Goal: Task Accomplishment & Management: Manage account settings

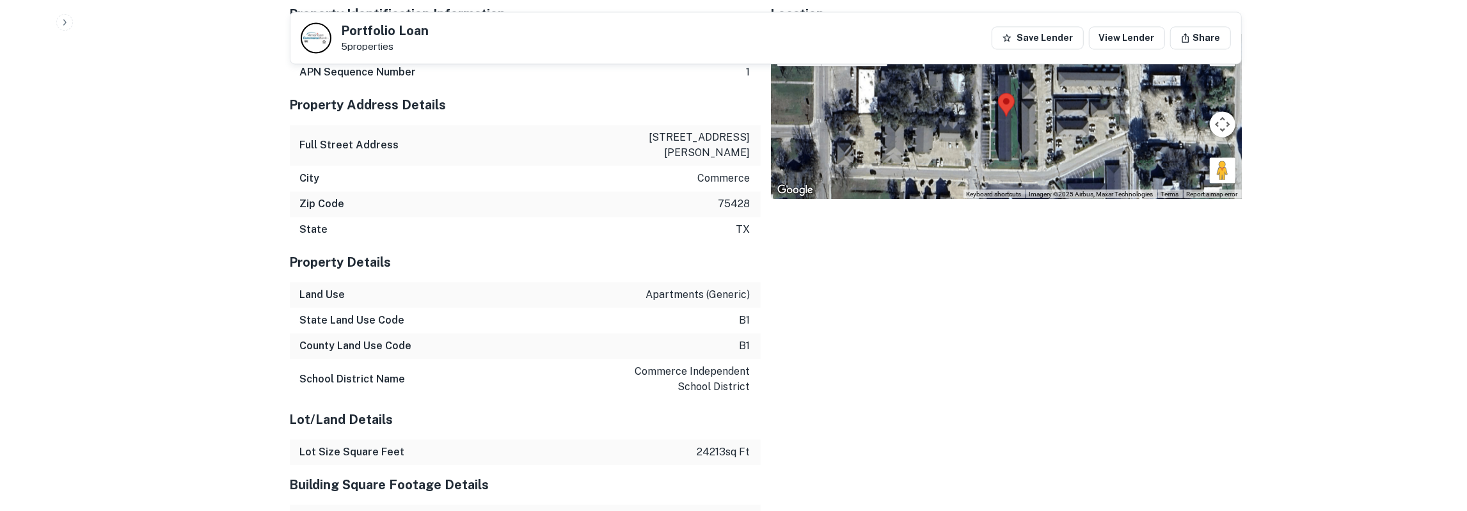
scroll to position [2329, 0]
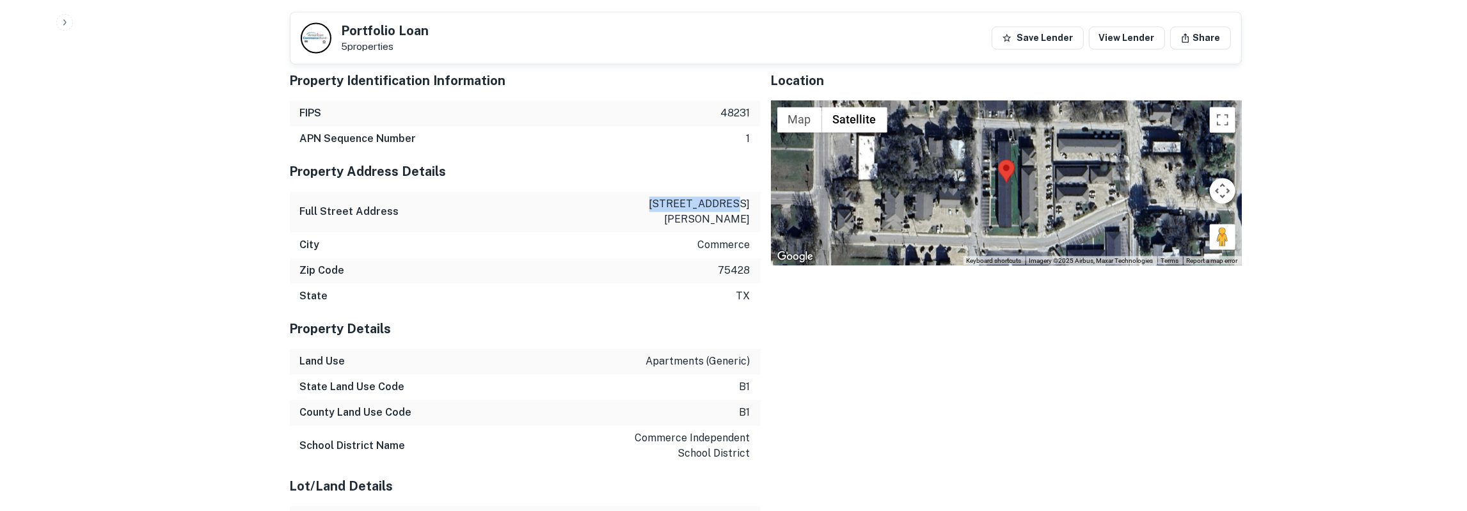
drag, startPoint x: 680, startPoint y: 171, endPoint x: 752, endPoint y: 172, distance: 72.3
click at [752, 191] on div "Full Street Address 2100 taylor st" at bounding box center [525, 211] width 471 height 41
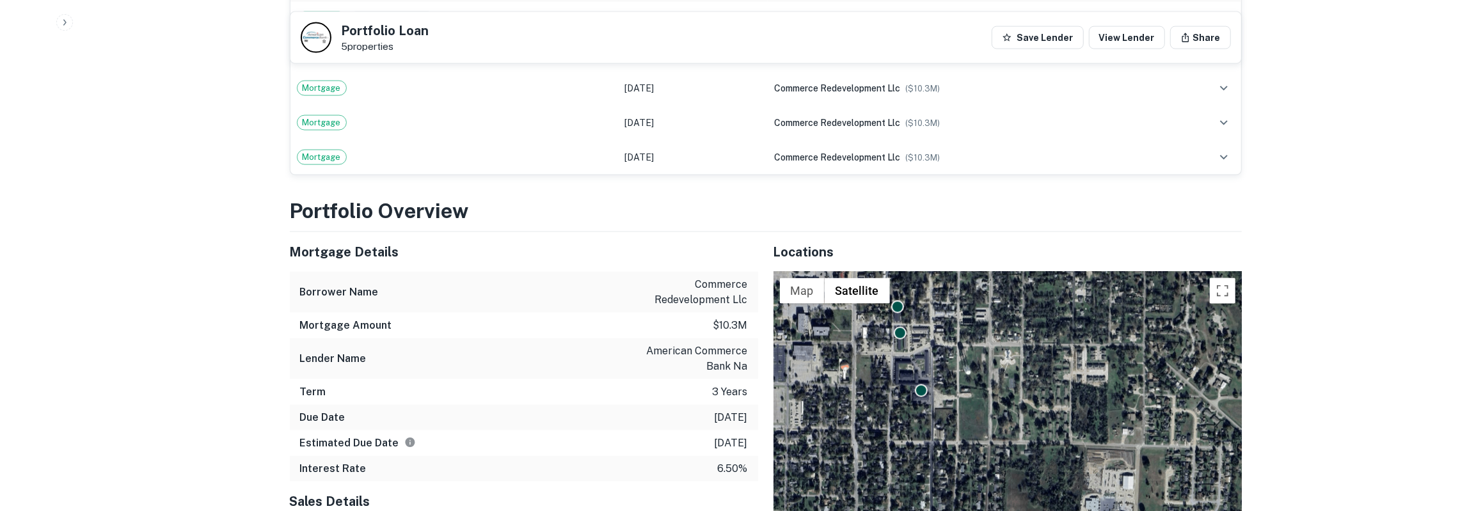
scroll to position [1664, 0]
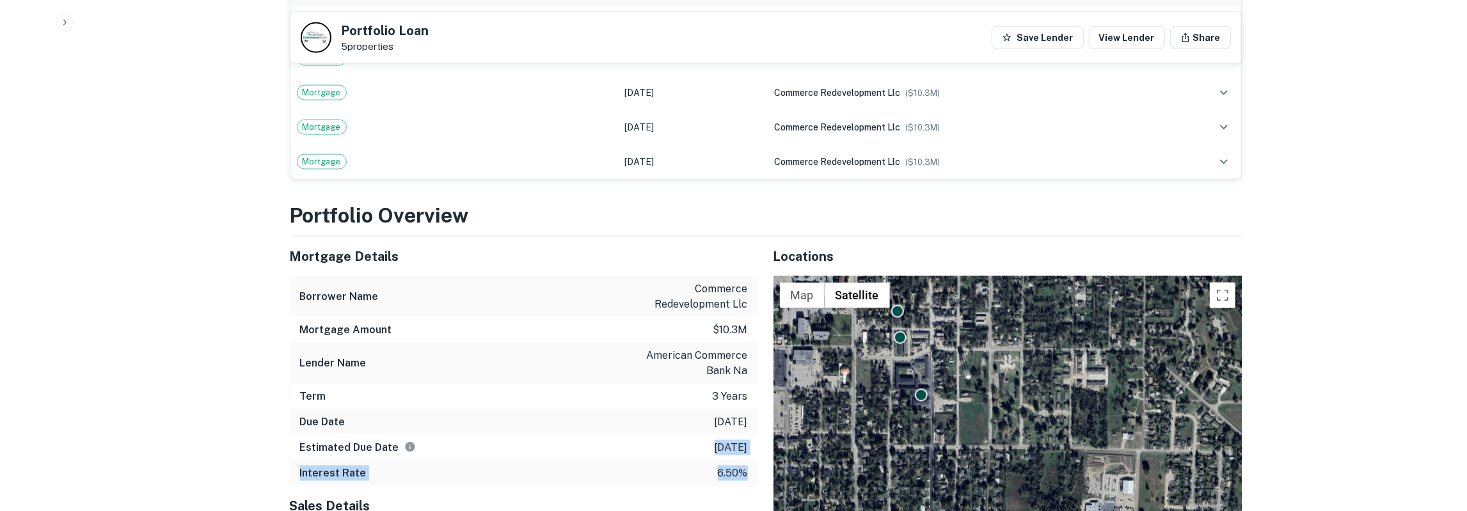
drag, startPoint x: 298, startPoint y: 224, endPoint x: 667, endPoint y: 396, distance: 408.0
click at [749, 442] on div "Mortgage Details Borrower Name commerce redevelopment llc Mortgage Amount $10.3…" at bounding box center [524, 362] width 468 height 250
click at [303, 247] on h5 "Mortgage Details" at bounding box center [524, 256] width 468 height 19
drag, startPoint x: 291, startPoint y: 223, endPoint x: 747, endPoint y: 444, distance: 506.3
click at [747, 444] on div "Mortgage Details Borrower Name commerce redevelopment llc Mortgage Amount $10.3…" at bounding box center [524, 362] width 468 height 250
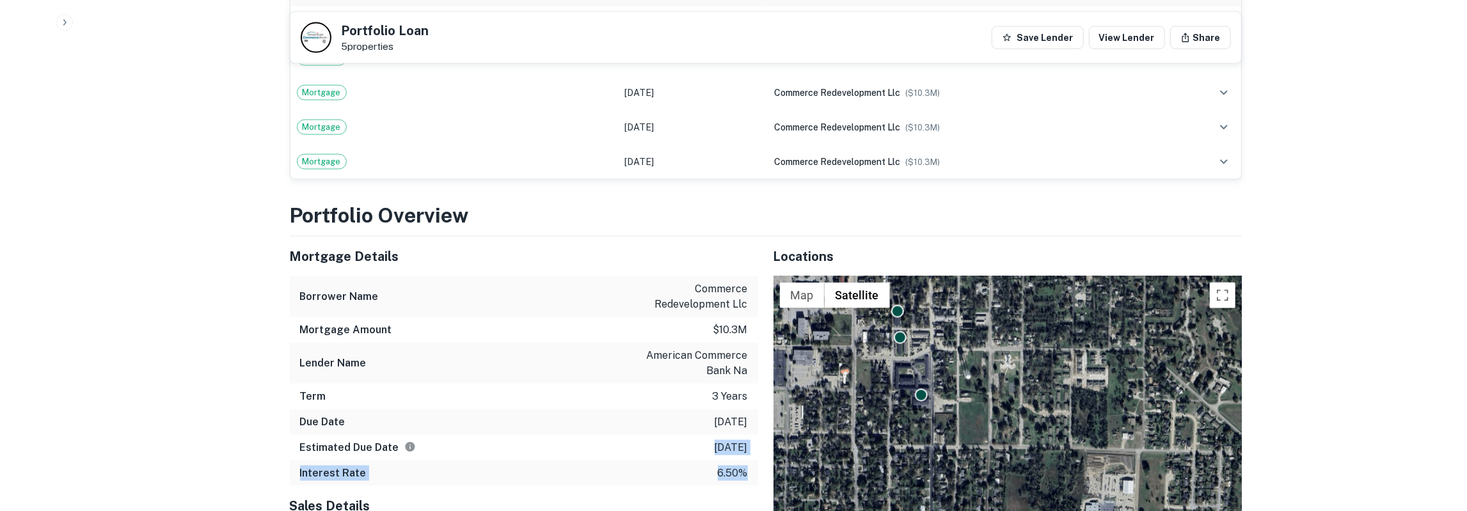
copy div "3/22/2026 Interest Rate 6.50%"
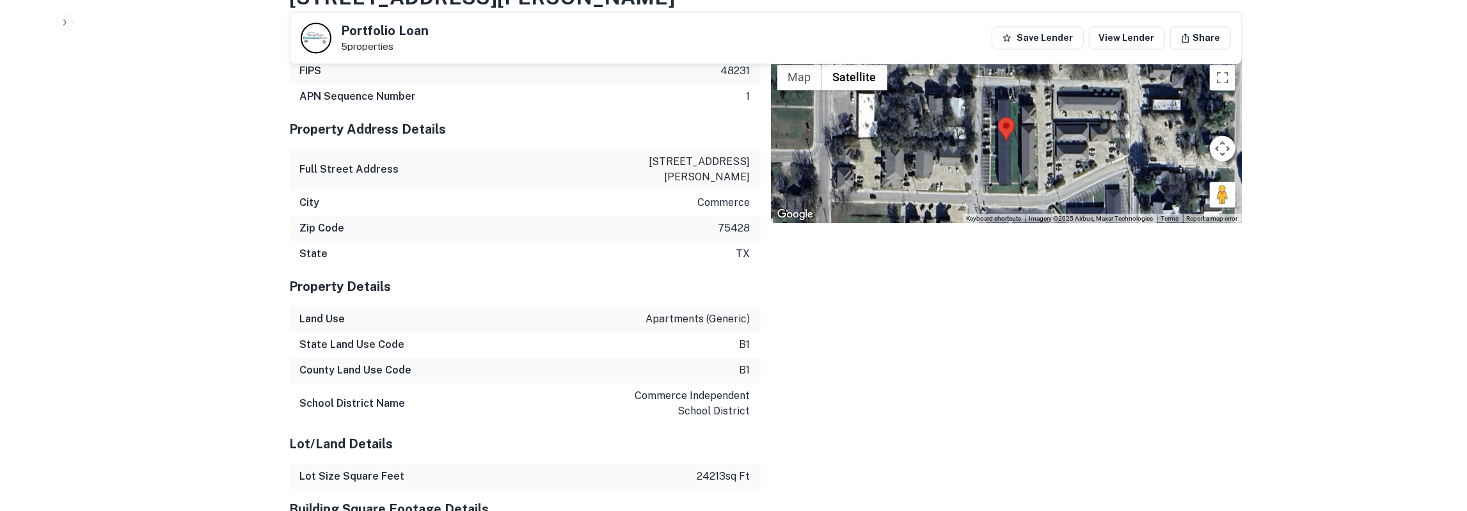
scroll to position [2239, 0]
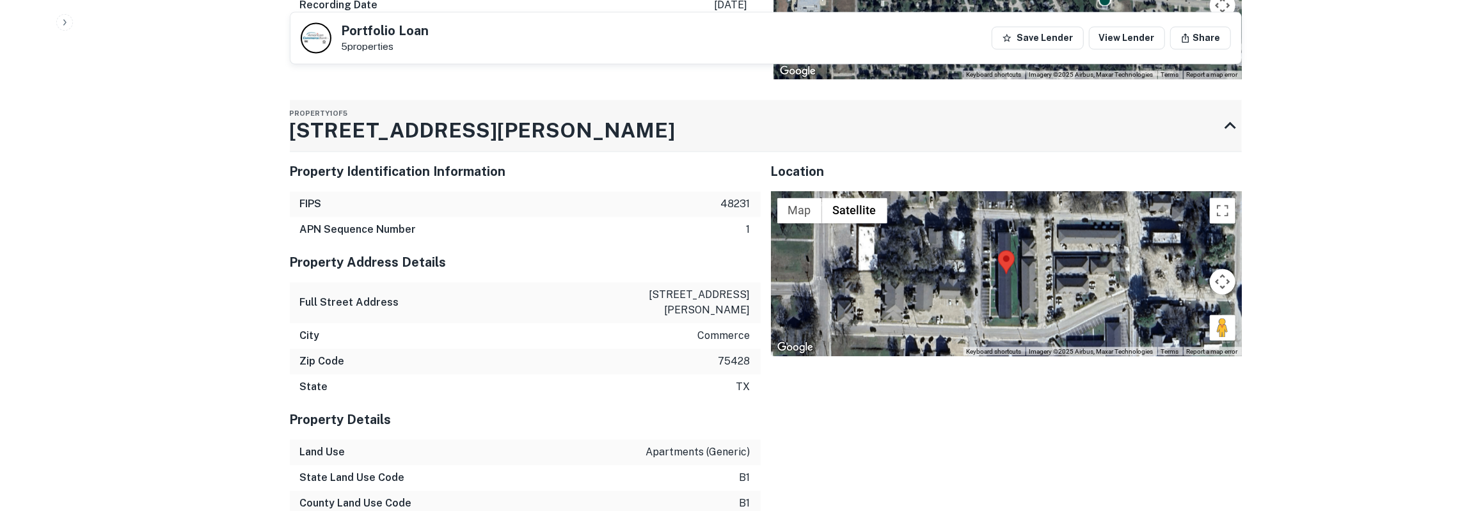
click at [1228, 122] on icon at bounding box center [1231, 125] width 12 height 7
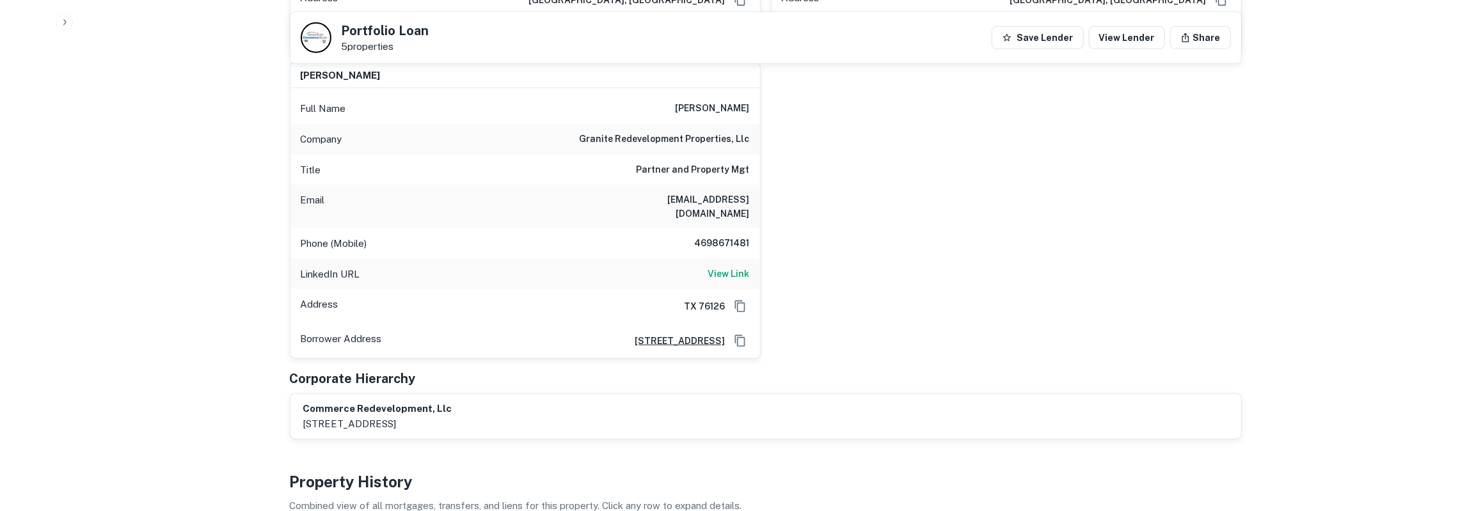
scroll to position [982, 0]
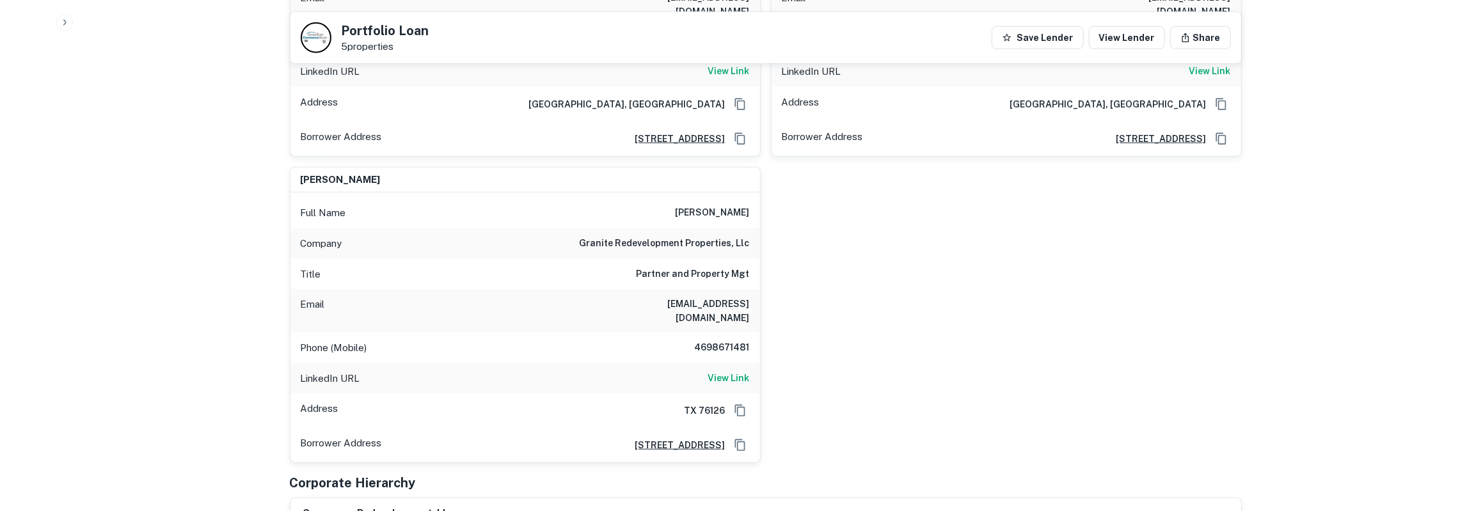
click at [742, 297] on h6 "dannygillean@gmail.com" at bounding box center [673, 311] width 154 height 28
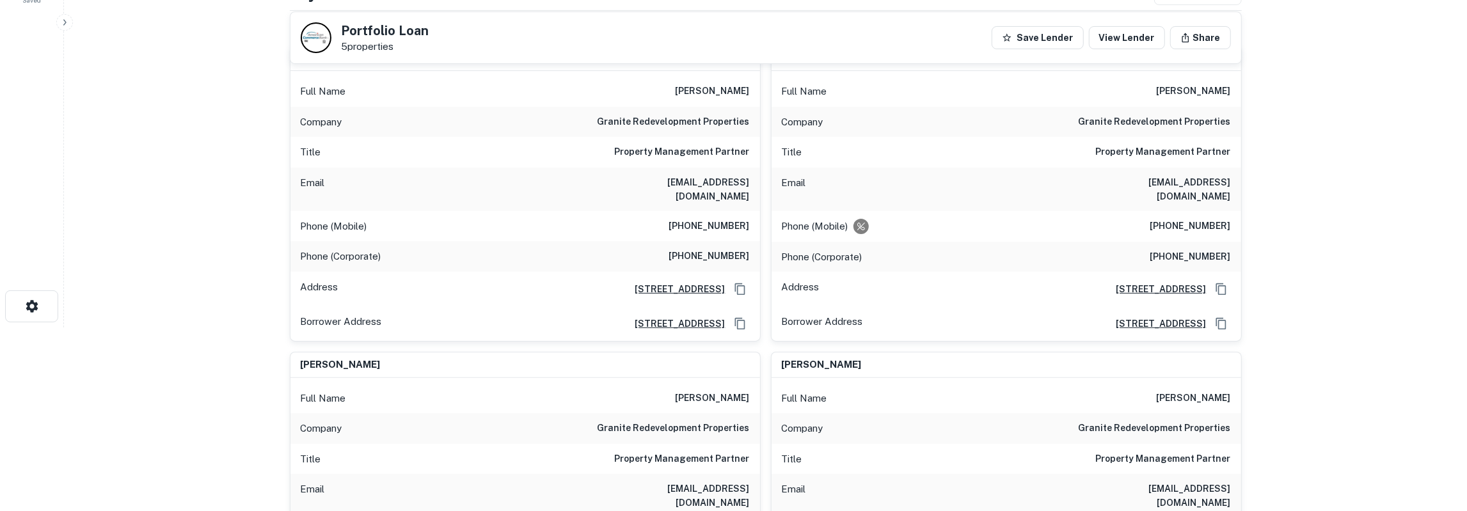
scroll to position [0, 0]
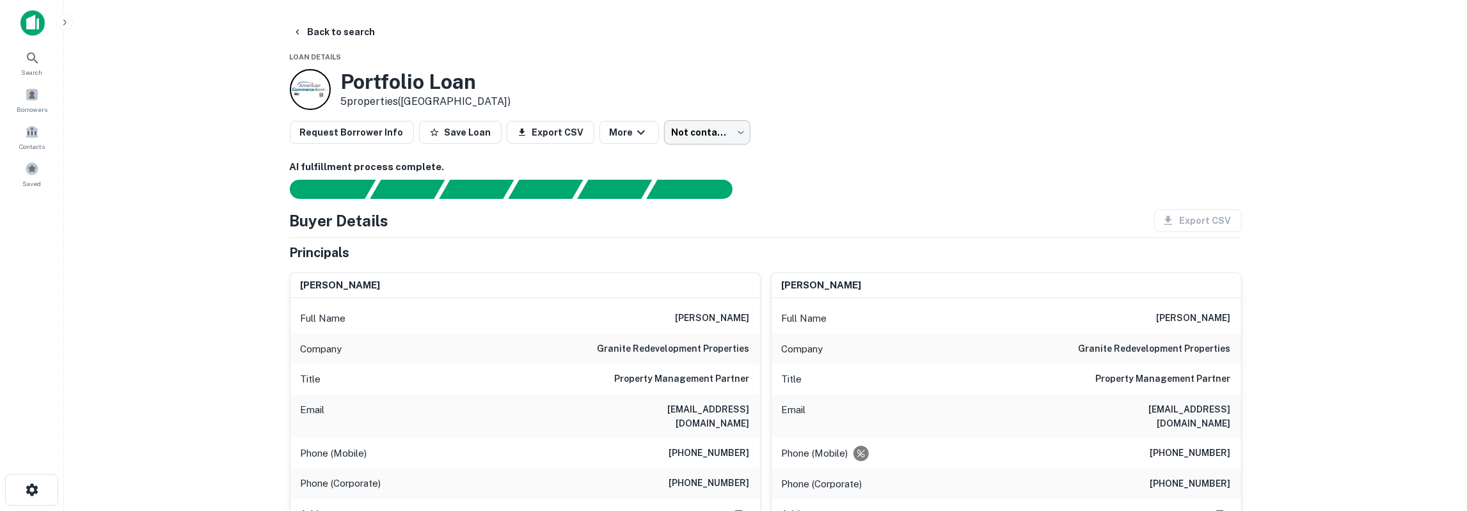
click at [705, 137] on body "Search Borrowers Contacts Saved Back to search Loan Details Portfolio Loan 5 pr…" at bounding box center [733, 255] width 1467 height 511
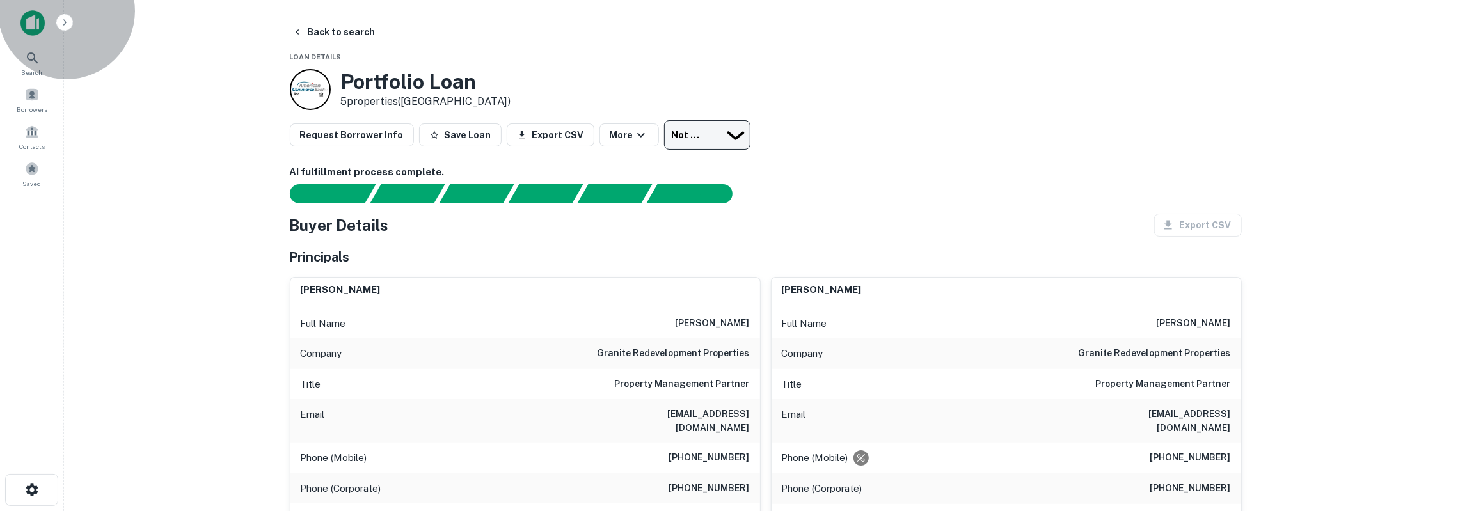
type input "*********"
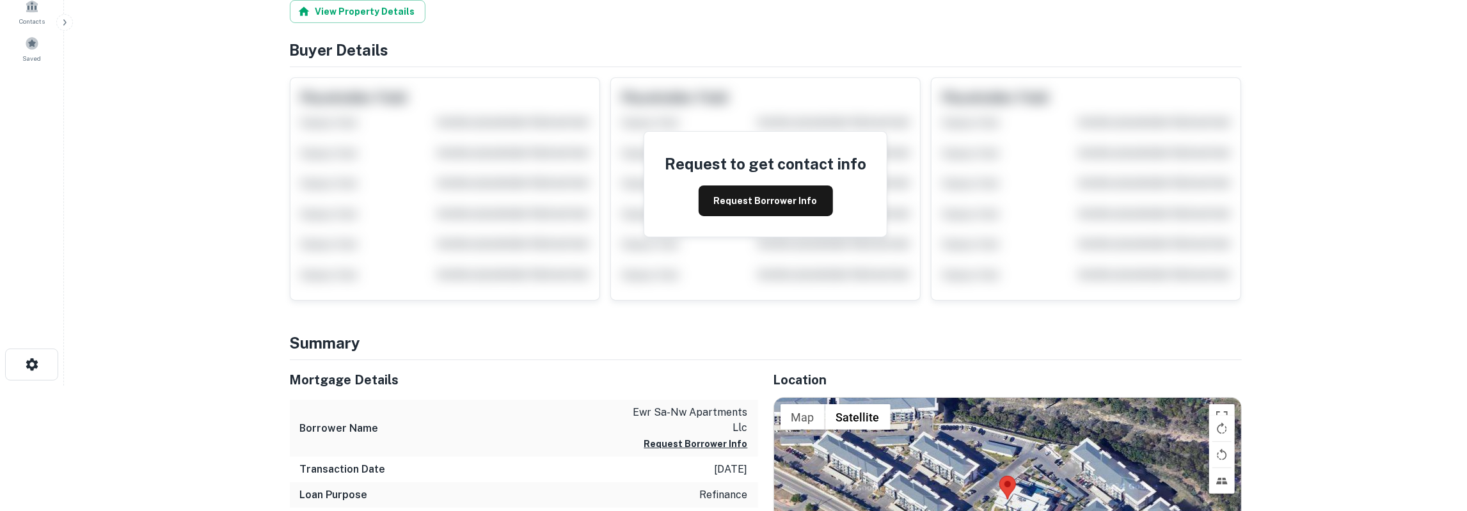
scroll to position [200, 0]
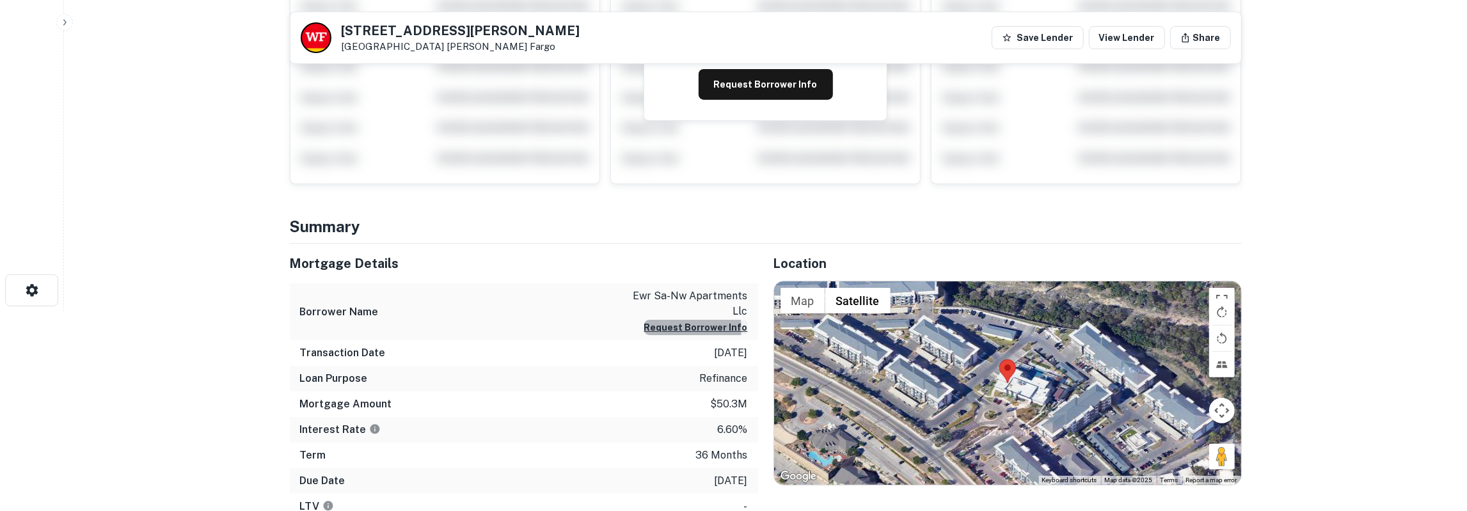
click at [691, 328] on button "Request Borrower Info" at bounding box center [696, 327] width 104 height 15
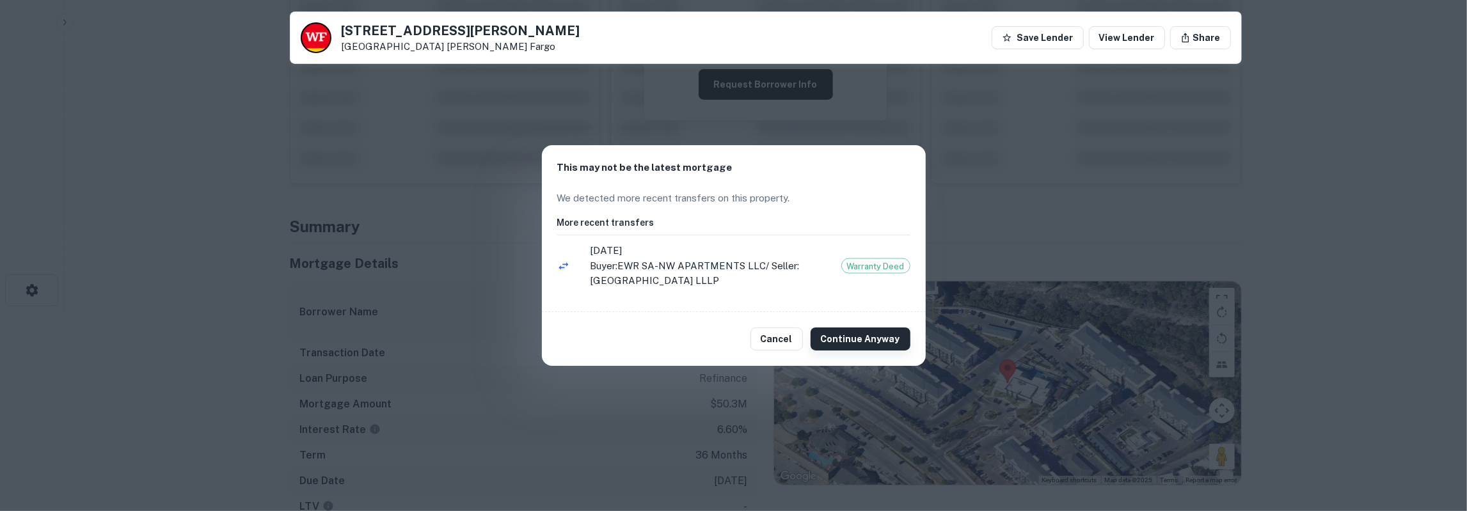
click at [840, 332] on button "Continue Anyway" at bounding box center [861, 339] width 100 height 23
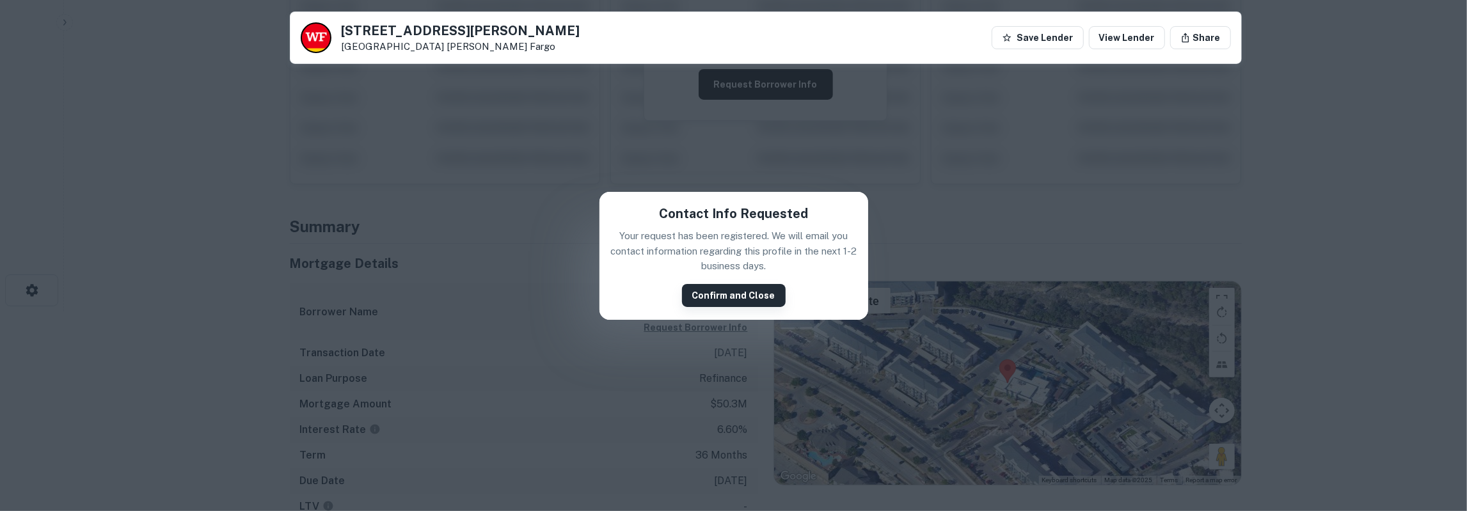
click at [691, 294] on button "Confirm and Close" at bounding box center [734, 295] width 104 height 23
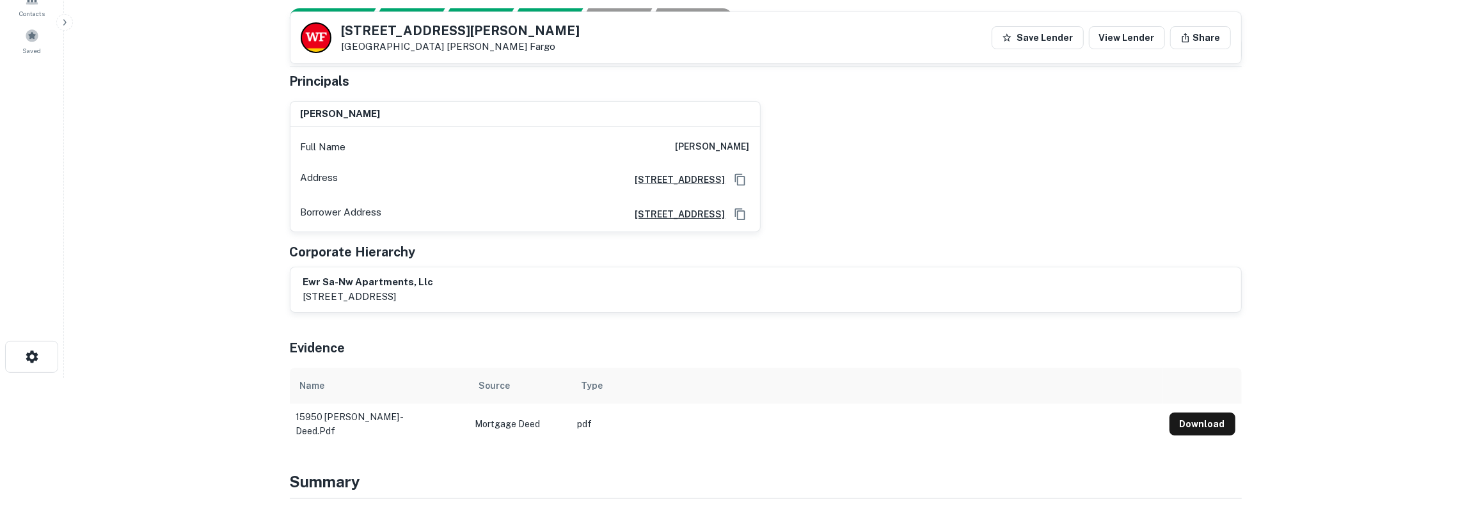
scroll to position [0, 0]
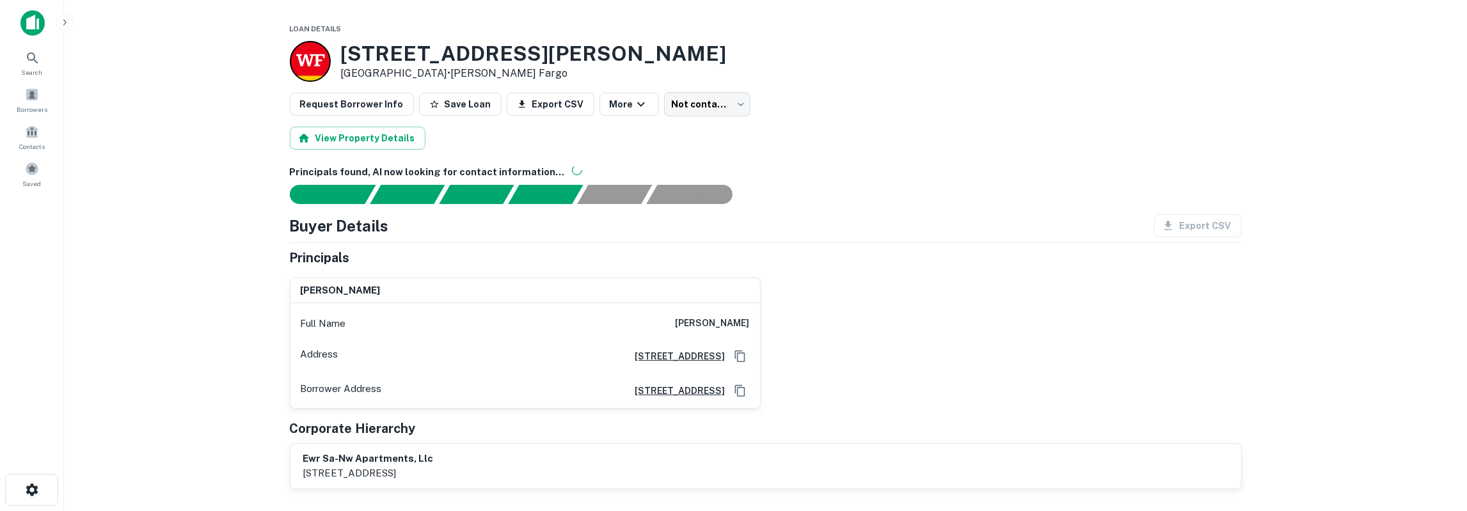
click at [353, 52] on h3 "15950 Chase Hill Blvd" at bounding box center [534, 54] width 386 height 24
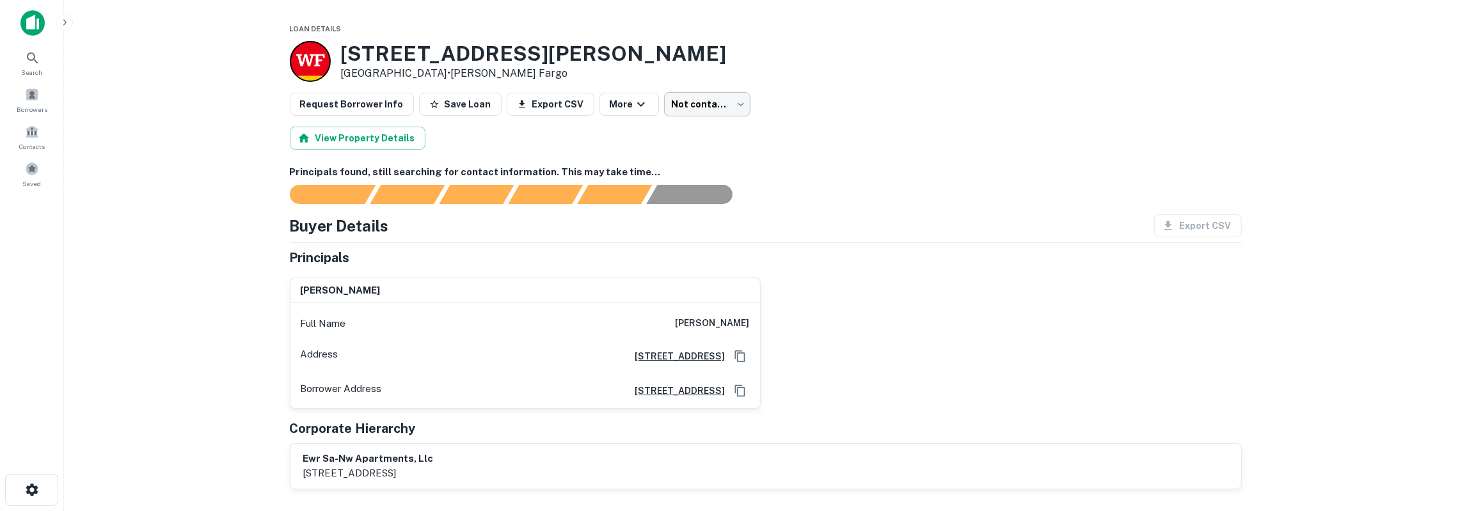
click at [705, 111] on body "Search Borrowers Contacts Saved Loan Details 15950 Chase Hill Blvd San Antonio,…" at bounding box center [733, 255] width 1467 height 511
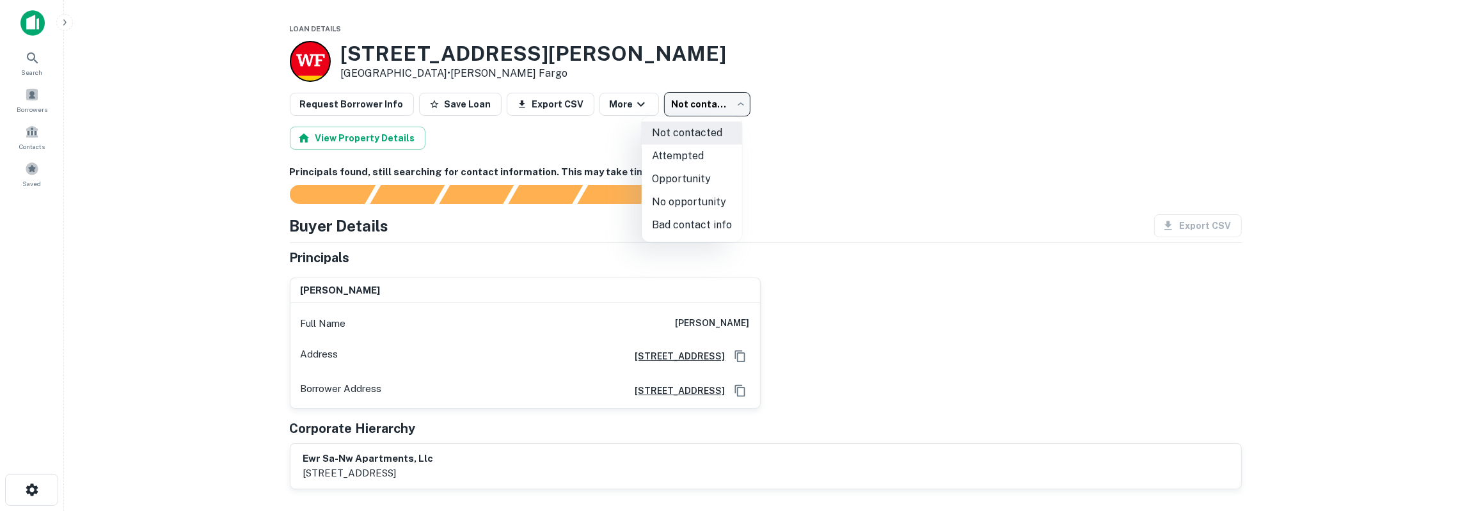
click at [678, 227] on li "Bad contact info" at bounding box center [692, 225] width 100 height 23
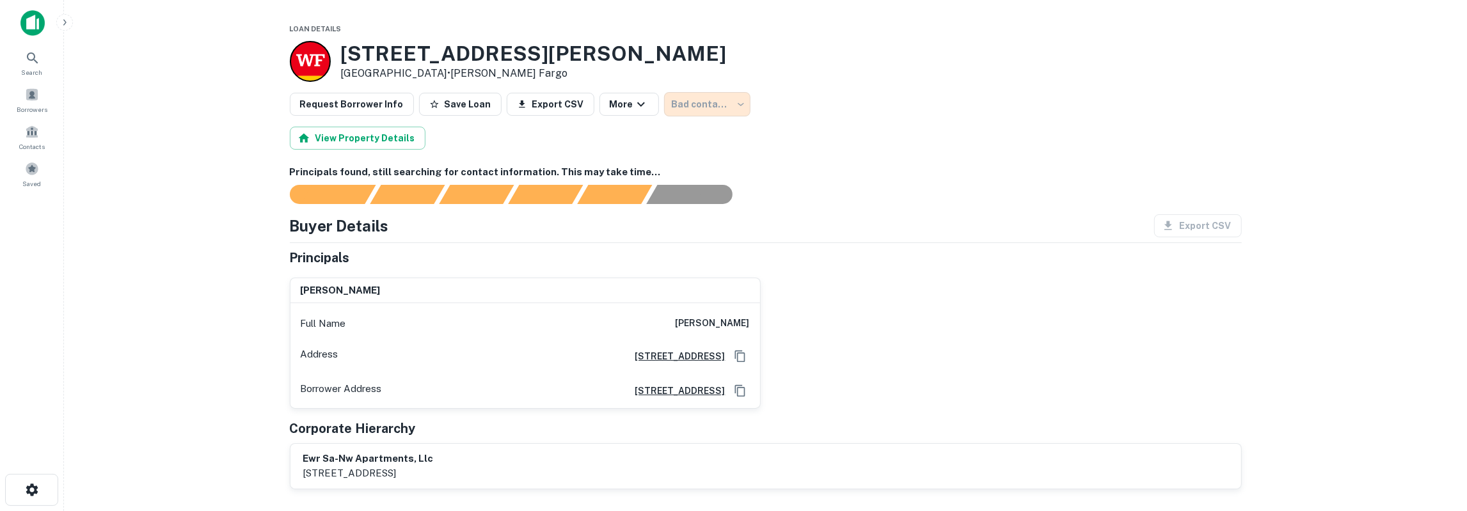
type input "**********"
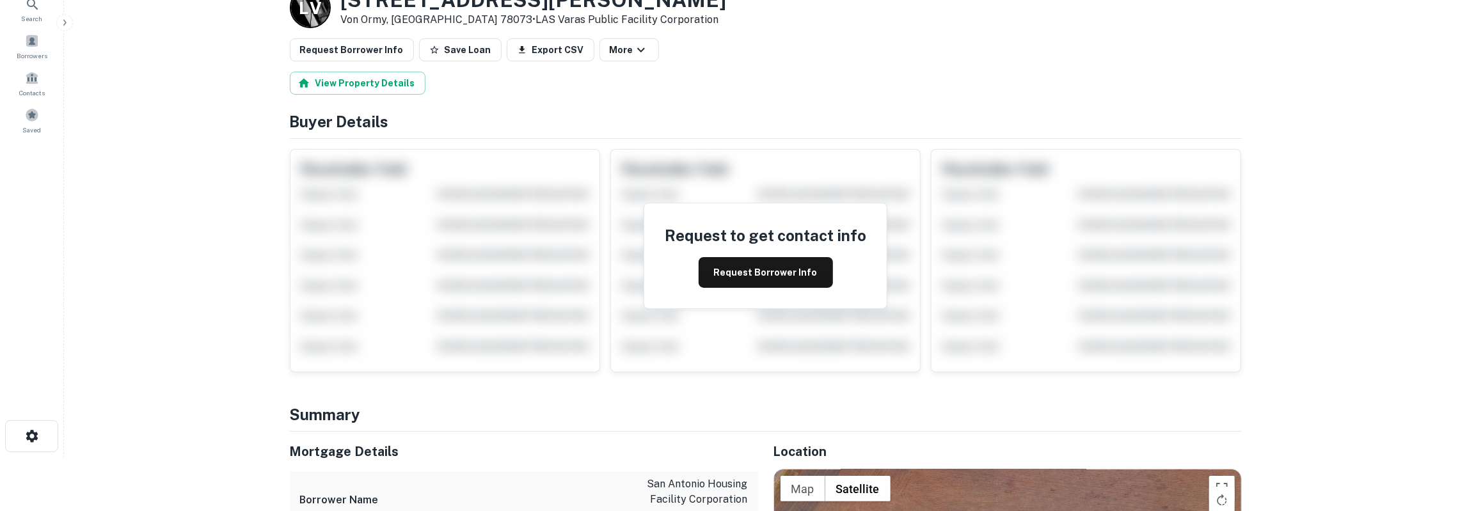
scroll to position [67, 0]
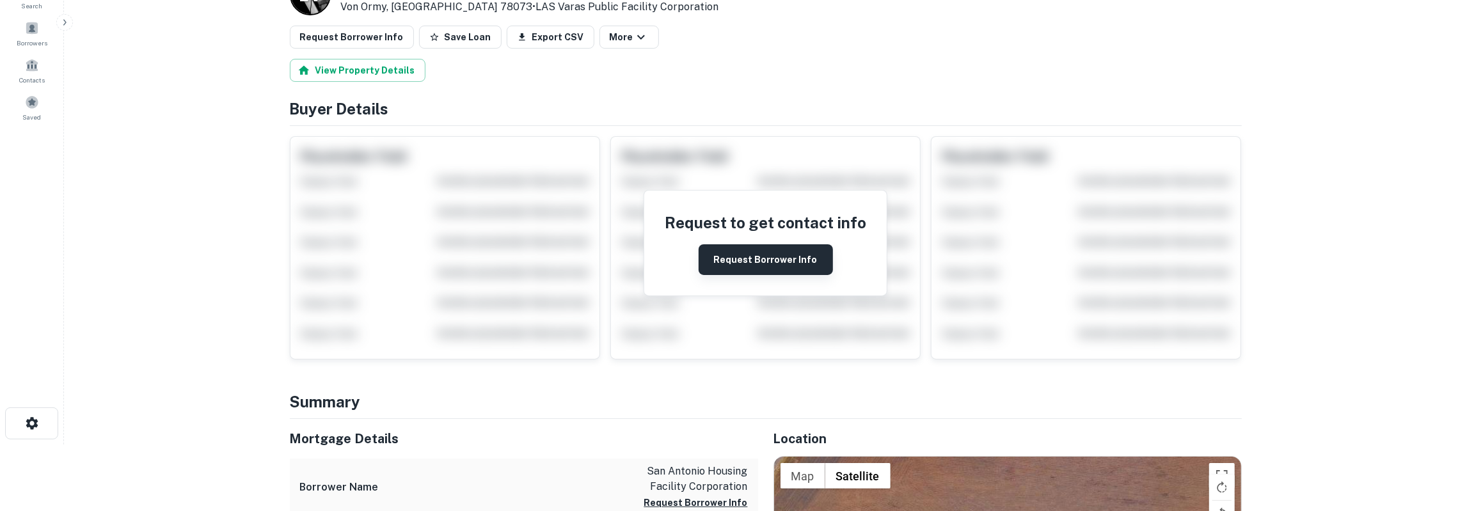
click at [774, 269] on button "Request Borrower Info" at bounding box center [766, 259] width 134 height 31
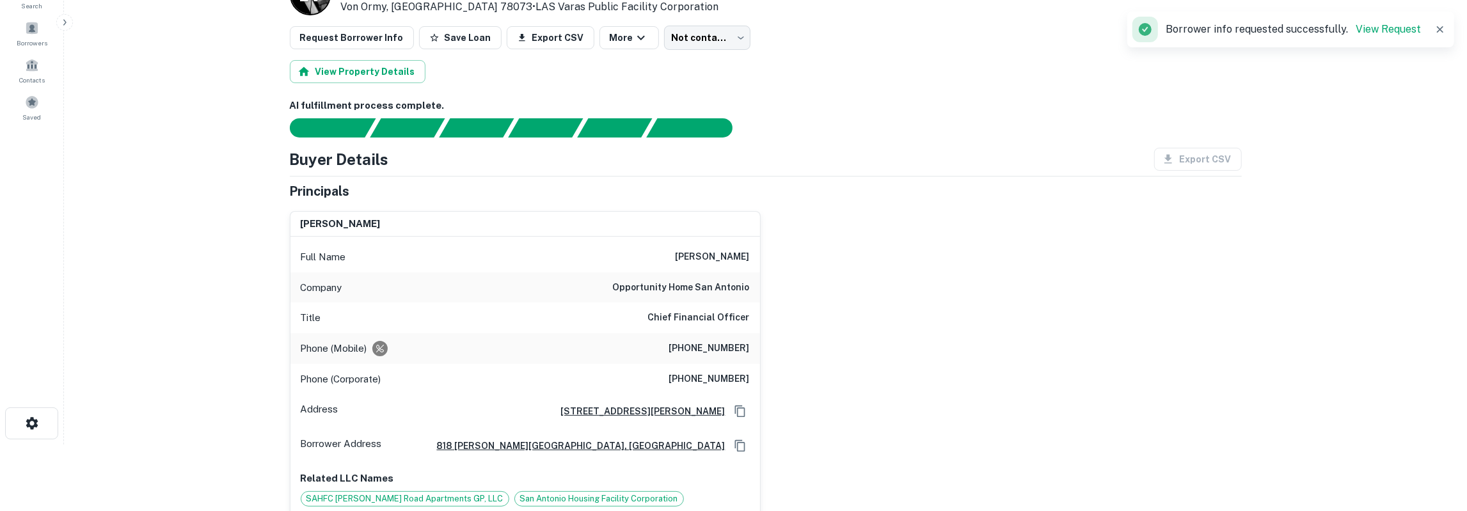
scroll to position [0, 0]
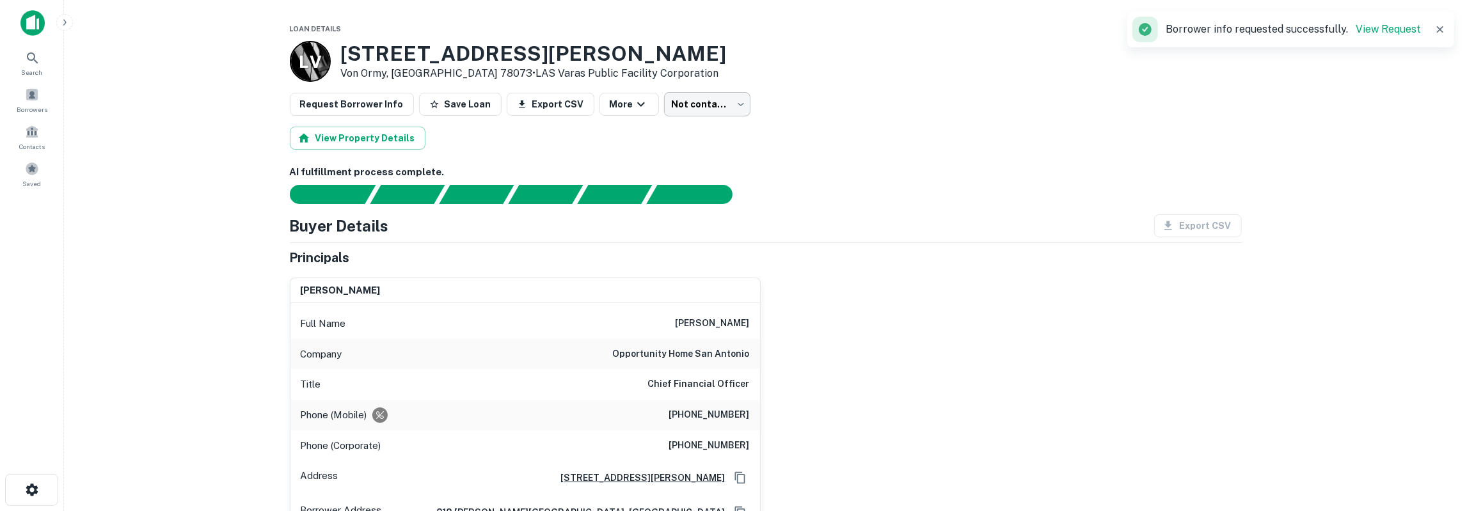
click at [667, 96] on body "Search Borrowers Contacts Saved Loan Details L V [STREET_ADDRESS][PERSON_NAME] …" at bounding box center [733, 255] width 1467 height 511
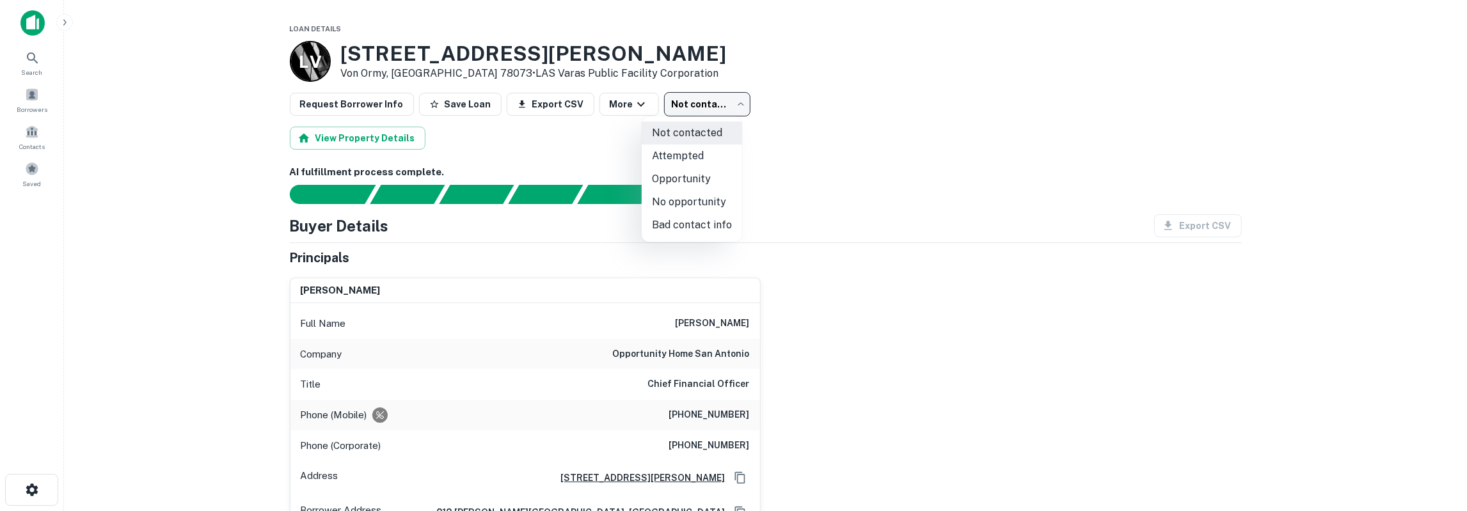
click at [195, 333] on div at bounding box center [733, 255] width 1467 height 511
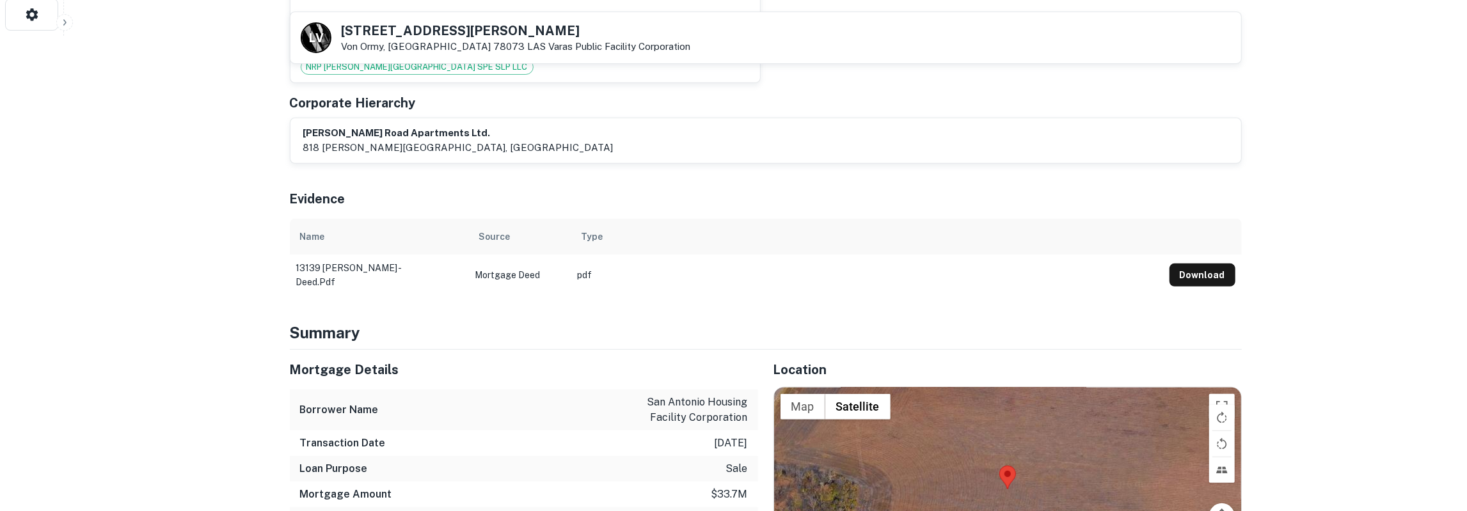
scroll to position [399, 0]
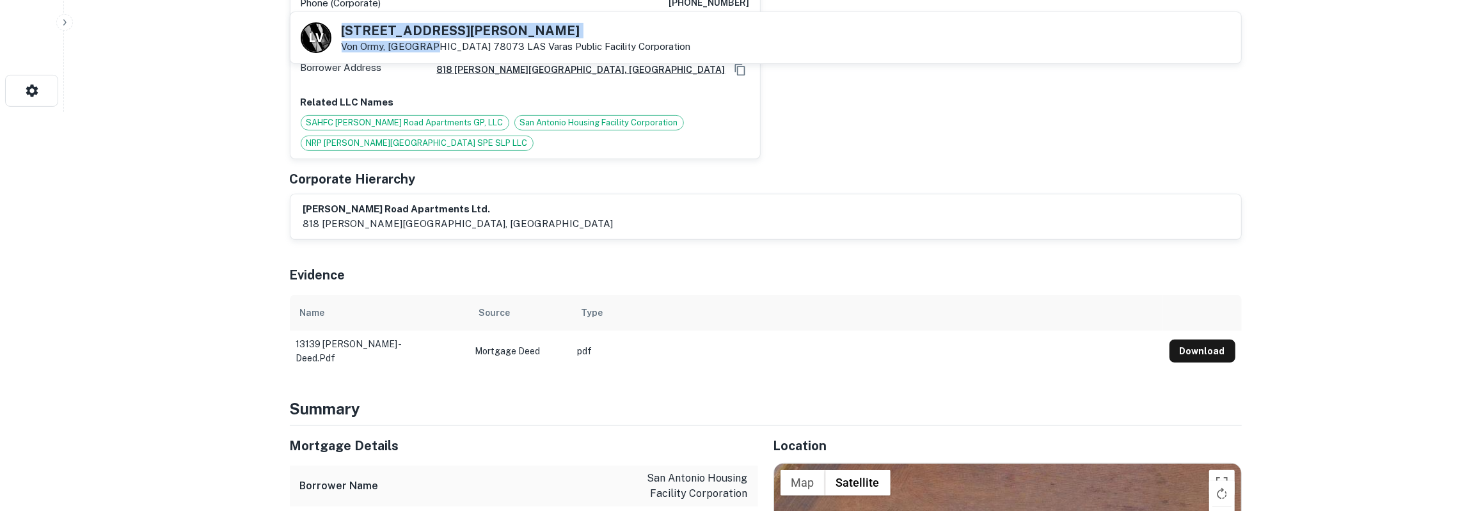
drag, startPoint x: 344, startPoint y: 29, endPoint x: 432, endPoint y: 50, distance: 90.8
click at [432, 50] on div "13139 Watson Rd Von Ormy, TX 78073 LAS Varas Public Facility Corporation" at bounding box center [516, 38] width 349 height 28
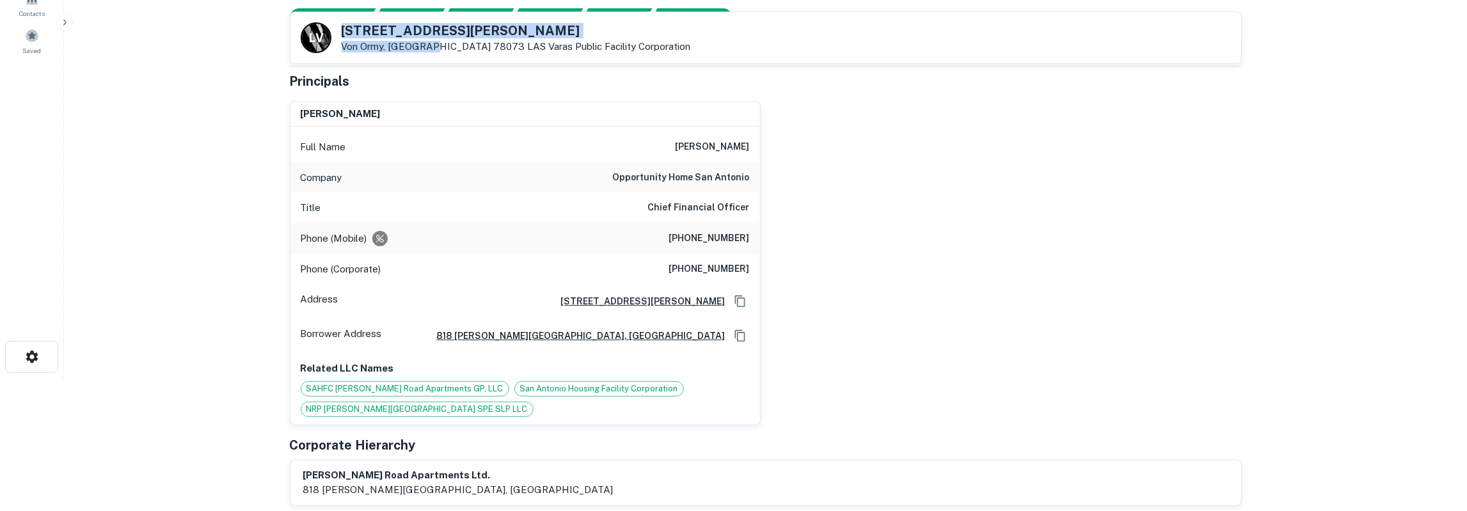
scroll to position [0, 0]
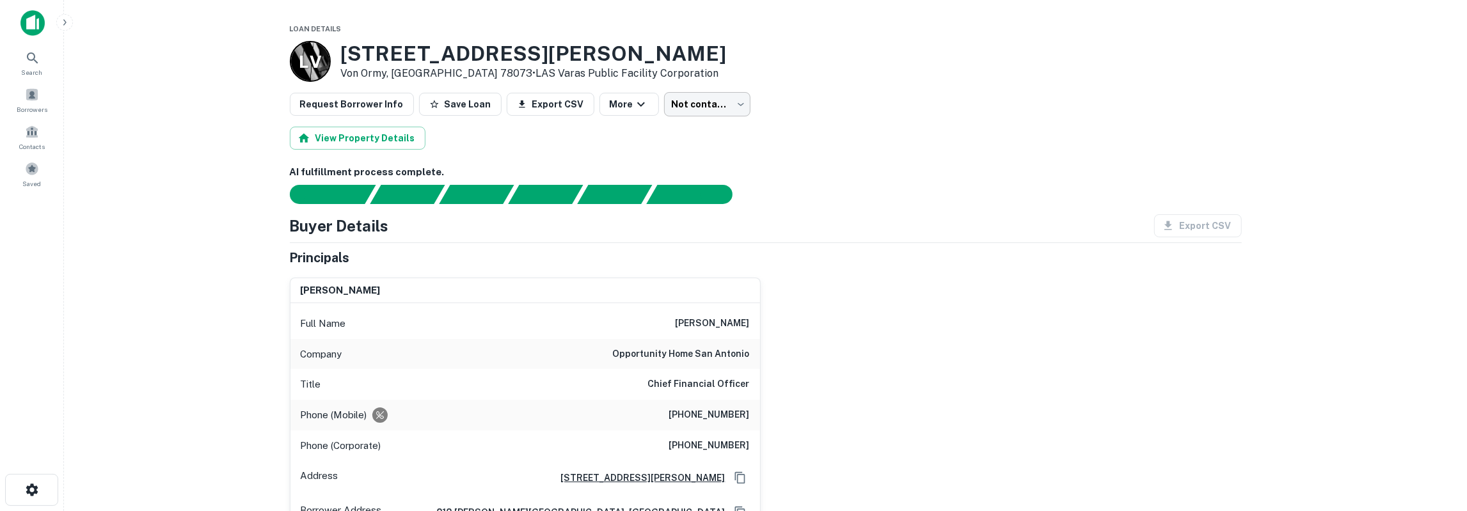
click at [719, 103] on body "Search Borrowers Contacts Saved Loan Details L V 13139 Watson Rd Von Ormy, TX 7…" at bounding box center [733, 255] width 1467 height 511
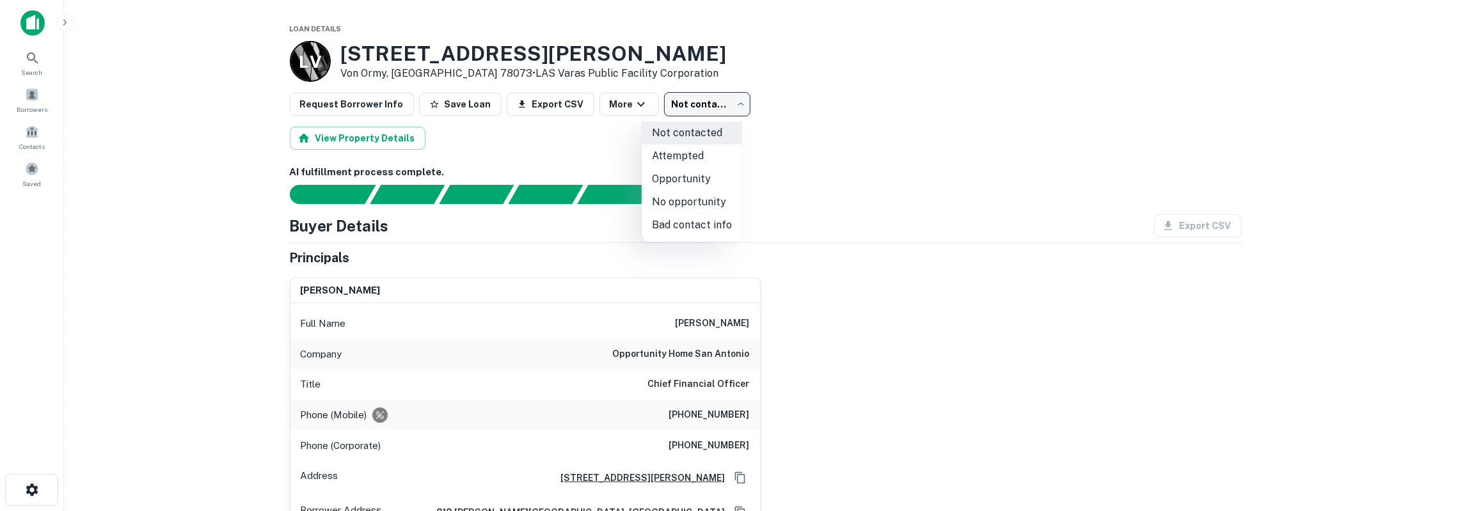
click at [691, 218] on li "Bad contact info" at bounding box center [692, 225] width 100 height 23
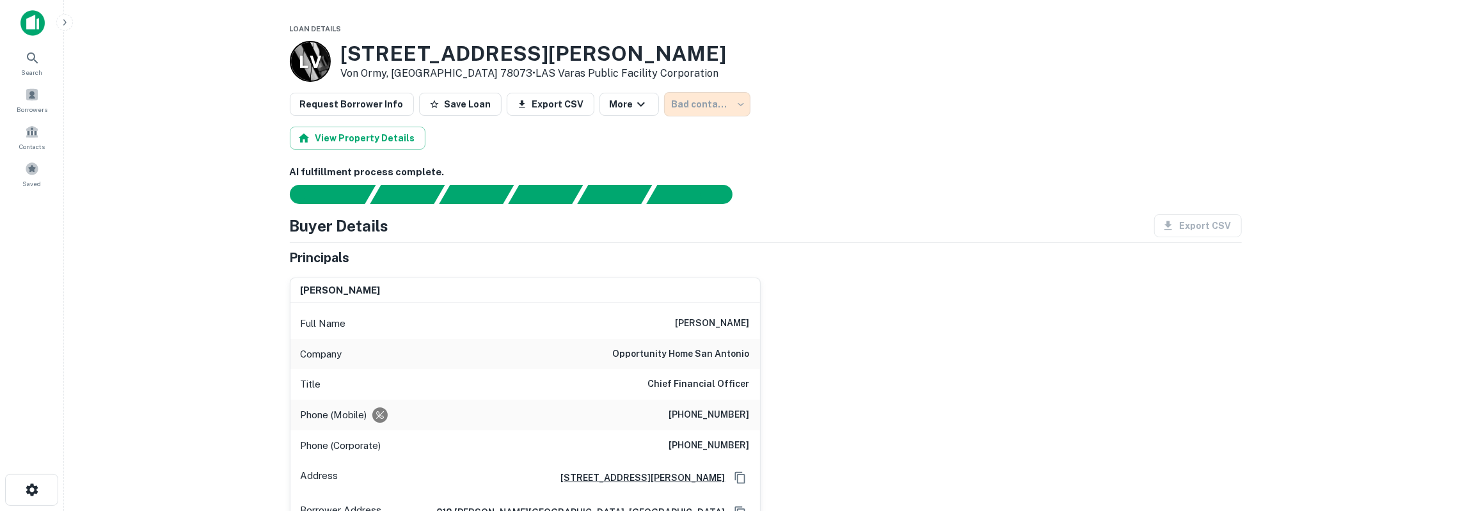
type input "**********"
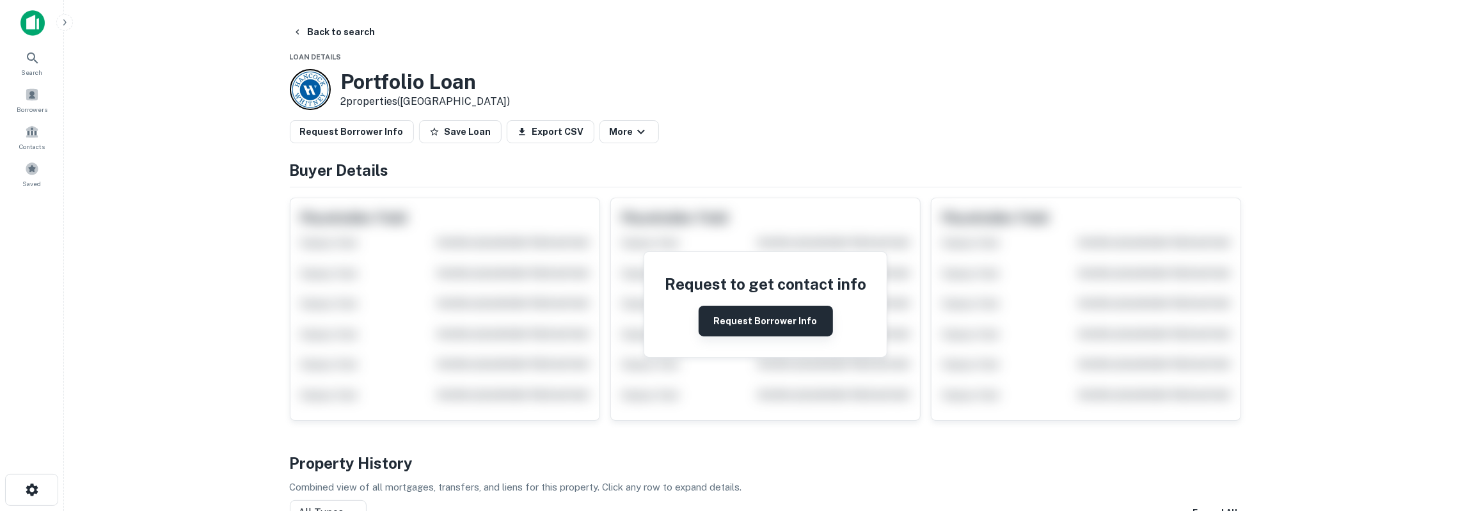
click at [761, 324] on button "Request Borrower Info" at bounding box center [766, 321] width 134 height 31
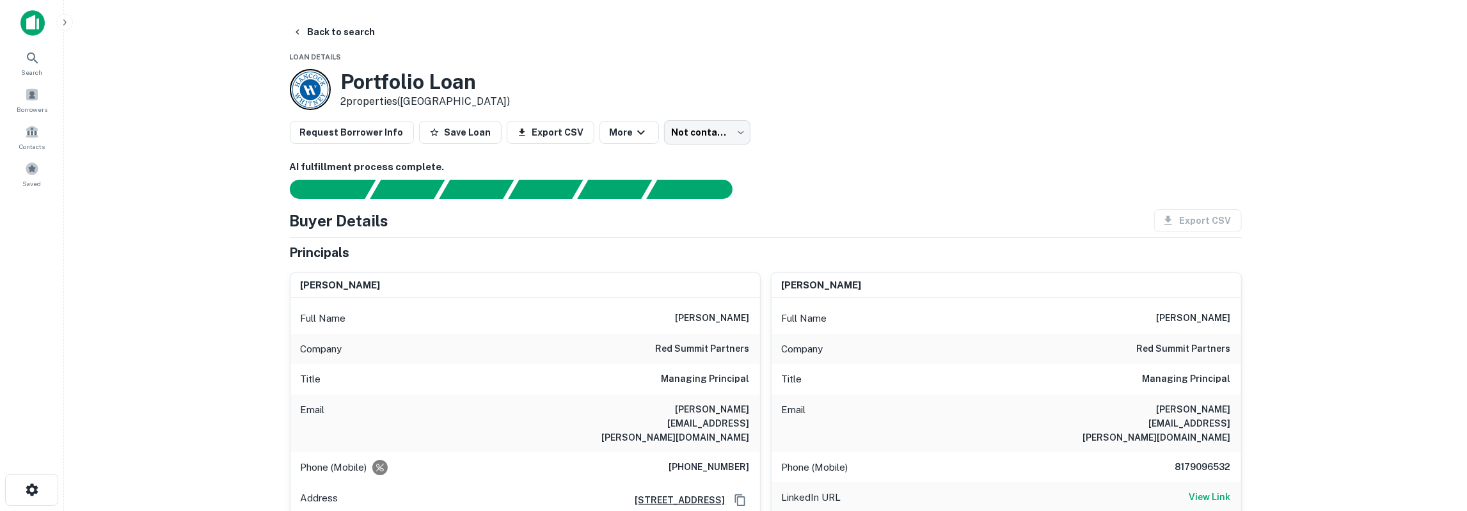
click at [347, 284] on h6 "[PERSON_NAME]" at bounding box center [341, 285] width 80 height 15
click at [829, 287] on h6 "[PERSON_NAME]" at bounding box center [822, 285] width 80 height 15
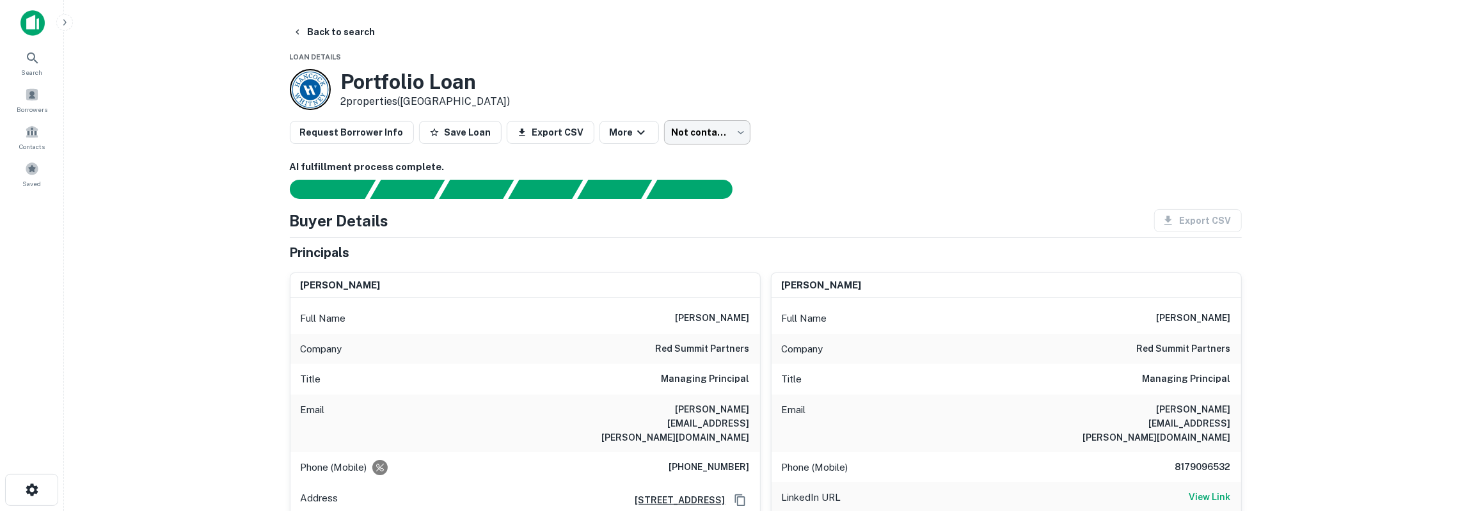
click at [702, 137] on body "Search Borrowers Contacts Saved Back to search Loan Details Portfolio Loan 2 pr…" at bounding box center [733, 255] width 1467 height 511
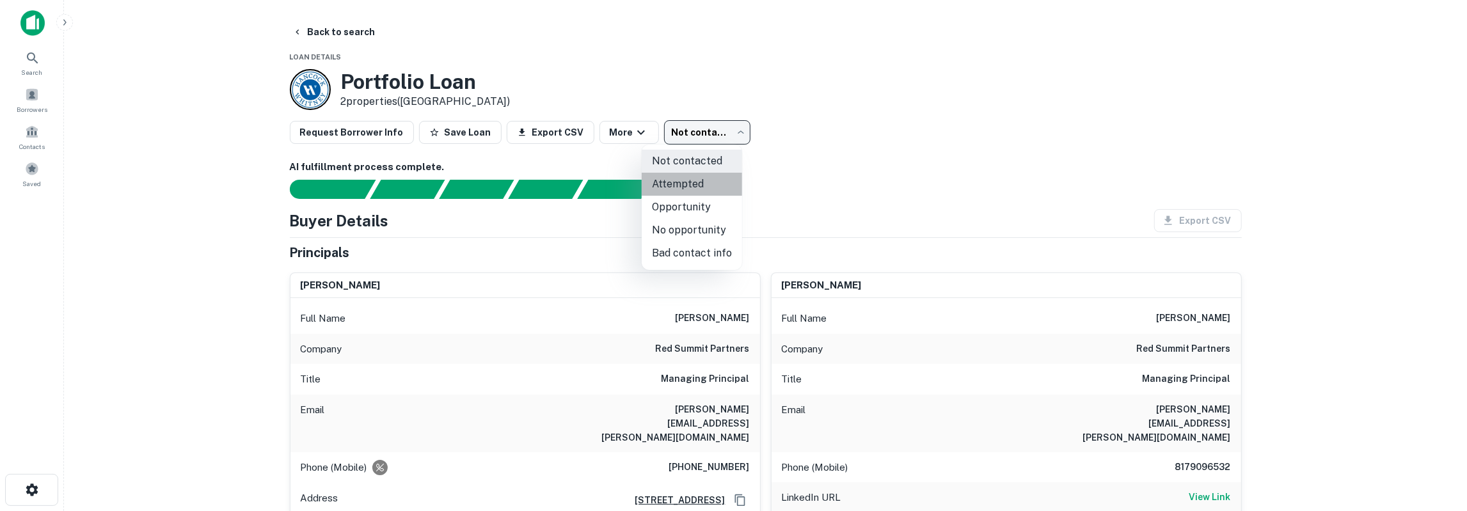
click at [697, 177] on li "Attempted" at bounding box center [692, 184] width 100 height 23
type input "*********"
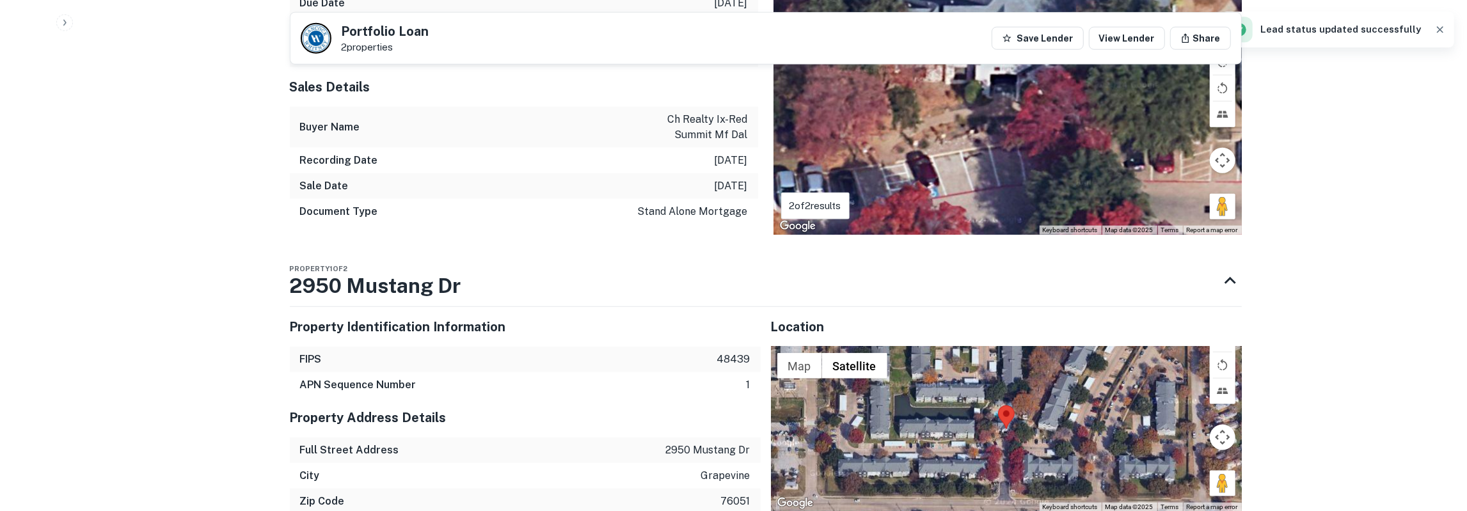
scroll to position [1331, 0]
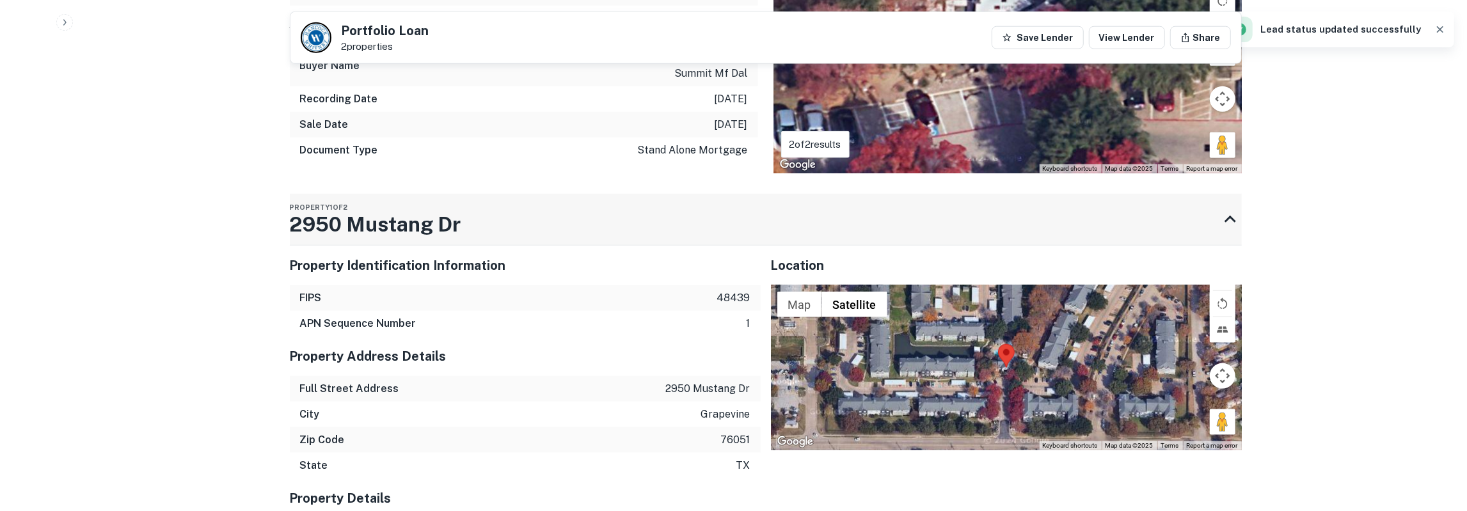
click at [1228, 208] on icon at bounding box center [1230, 219] width 23 height 23
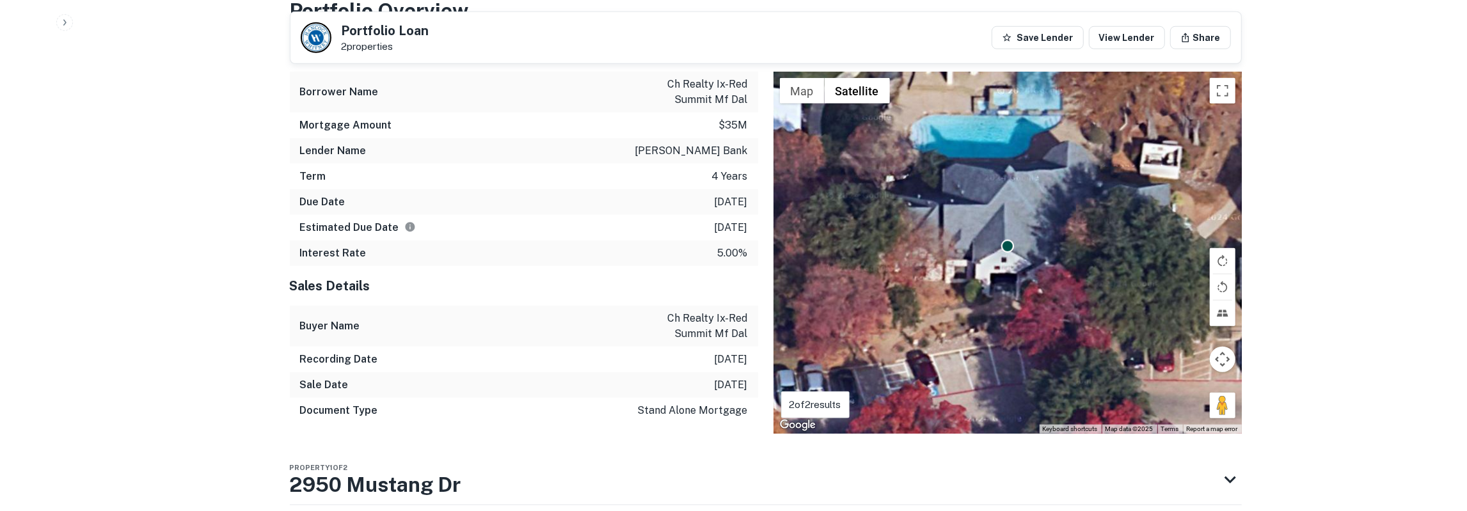
scroll to position [1147, 0]
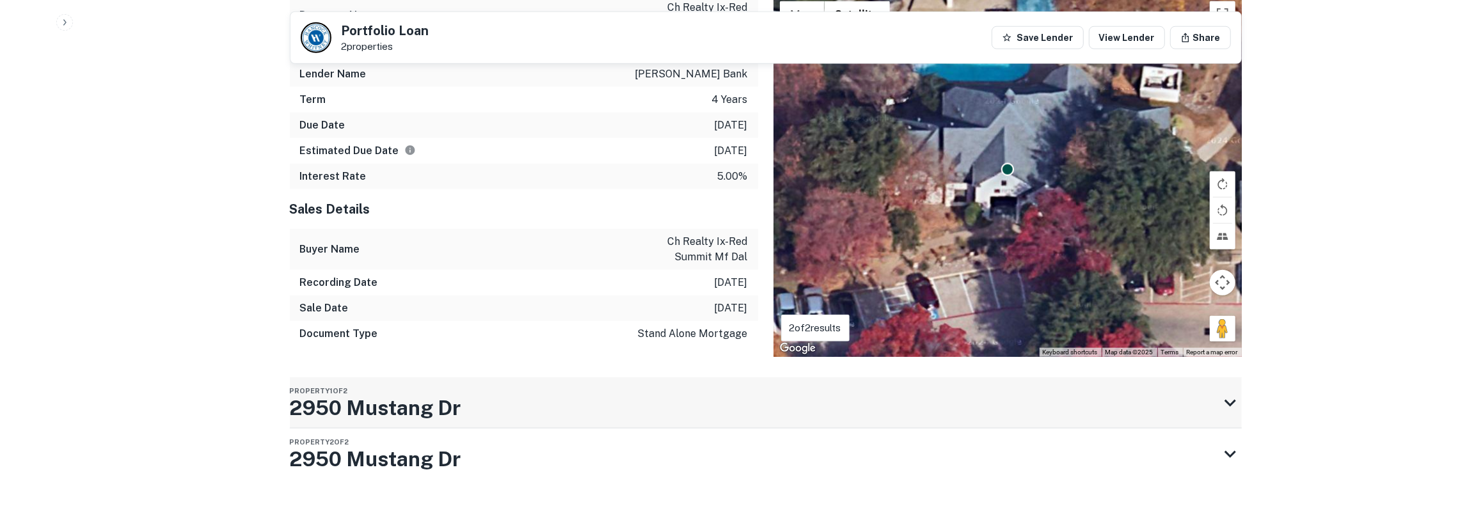
click at [651, 390] on div "Property 1 of 2 2950 Mustang Dr" at bounding box center [754, 403] width 929 height 51
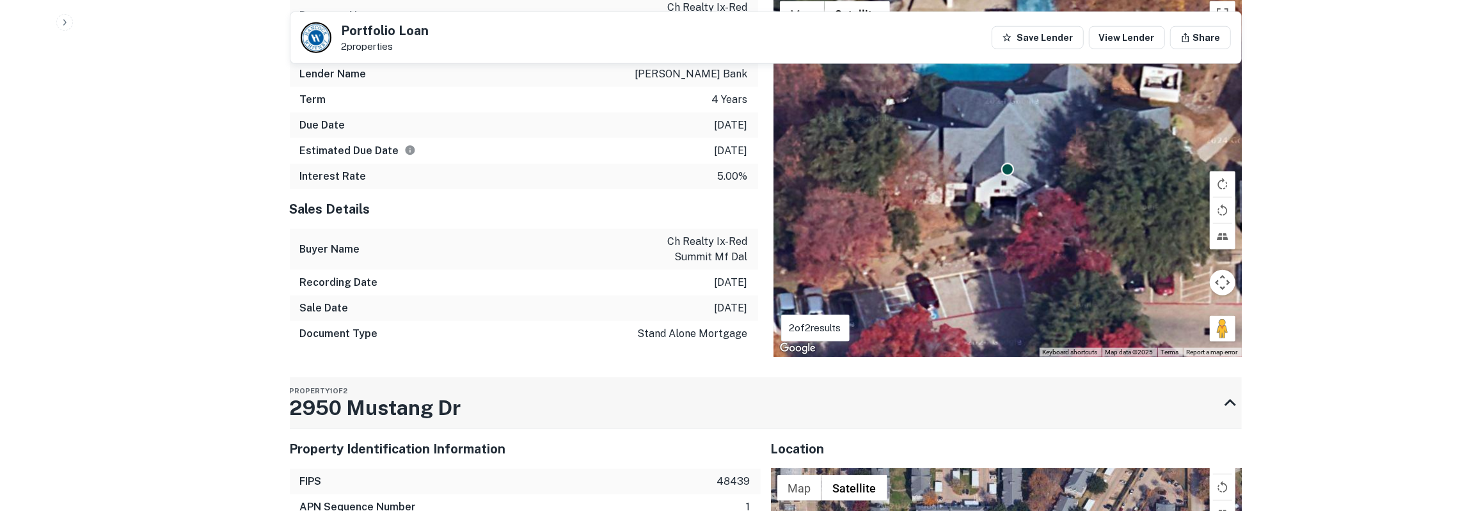
scroll to position [1414, 0]
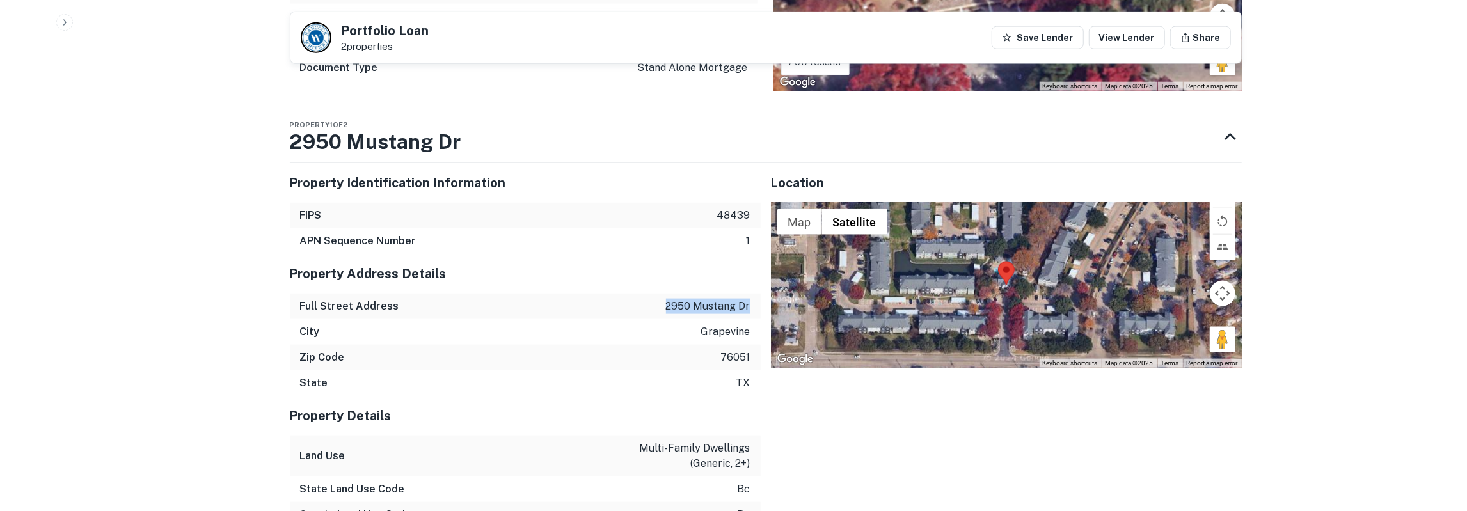
drag, startPoint x: 669, startPoint y: 278, endPoint x: 743, endPoint y: 281, distance: 73.6
click at [751, 294] on div "Full Street Address 2950 mustang dr" at bounding box center [525, 307] width 471 height 26
copy p "2950 mustang dr"
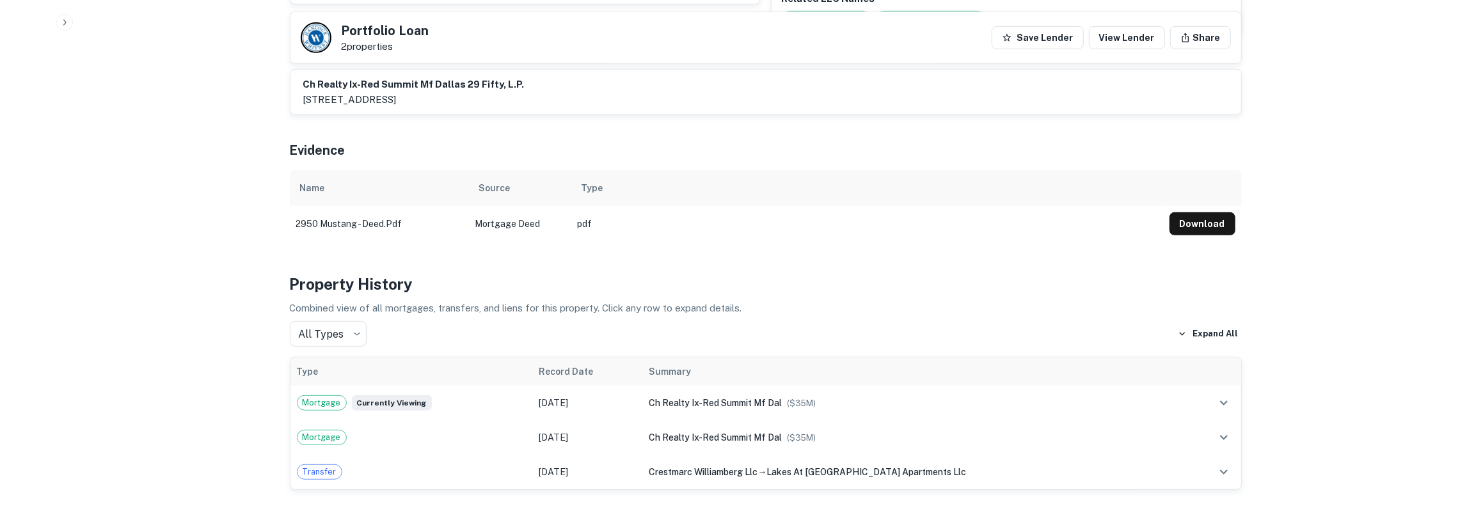
scroll to position [422, 0]
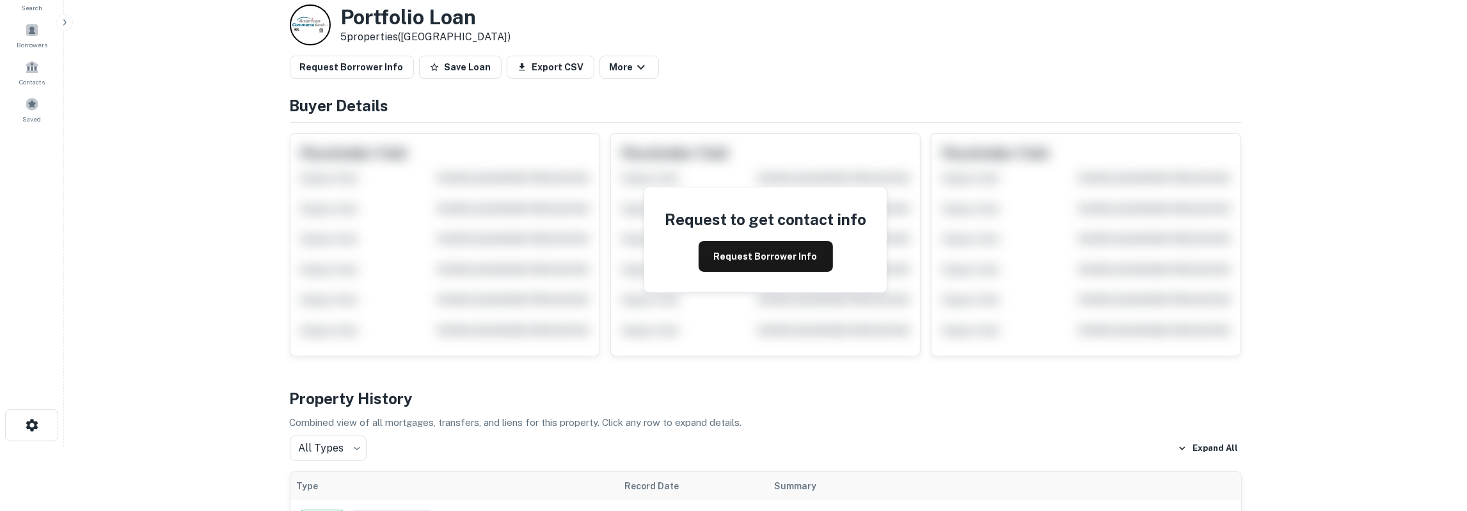
scroll to position [133, 0]
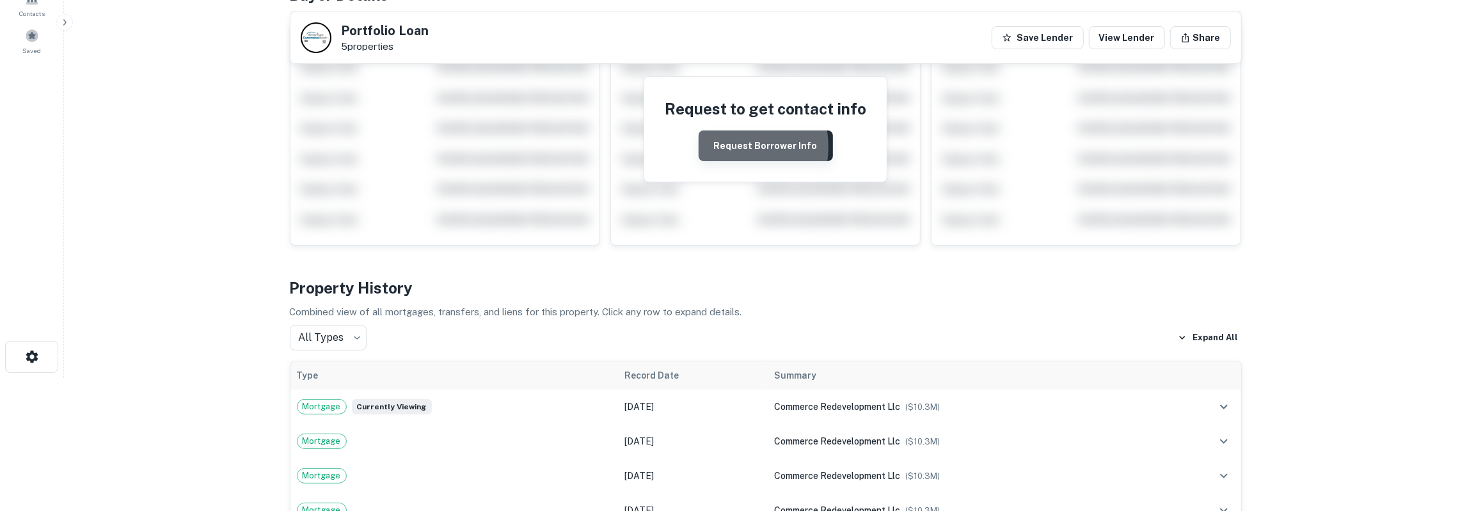
click at [728, 146] on button "Request Borrower Info" at bounding box center [766, 146] width 134 height 31
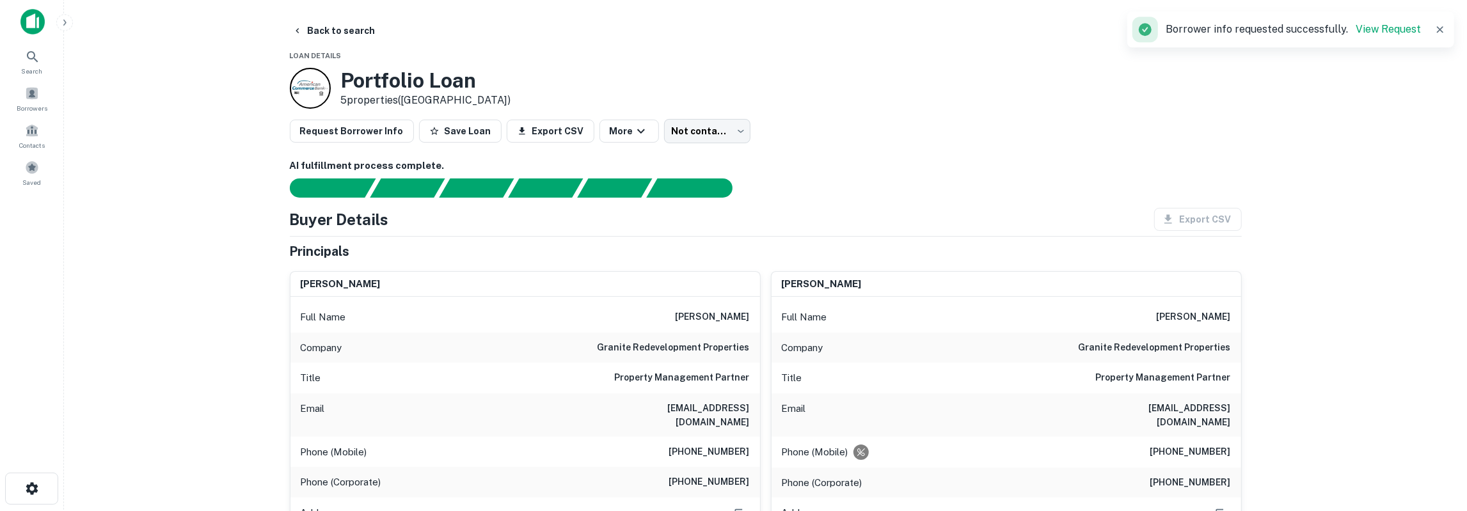
scroll to position [0, 0]
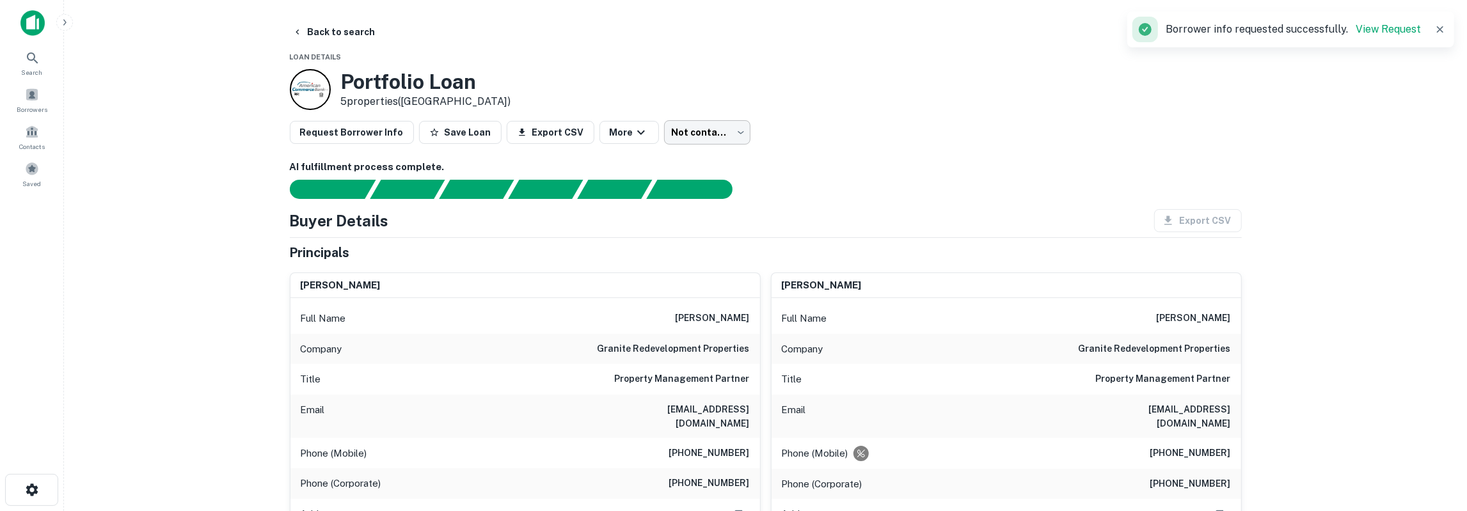
click at [690, 129] on body "Search Borrowers Contacts Saved Back to search Loan Details Portfolio Loan 5 pr…" at bounding box center [733, 255] width 1467 height 511
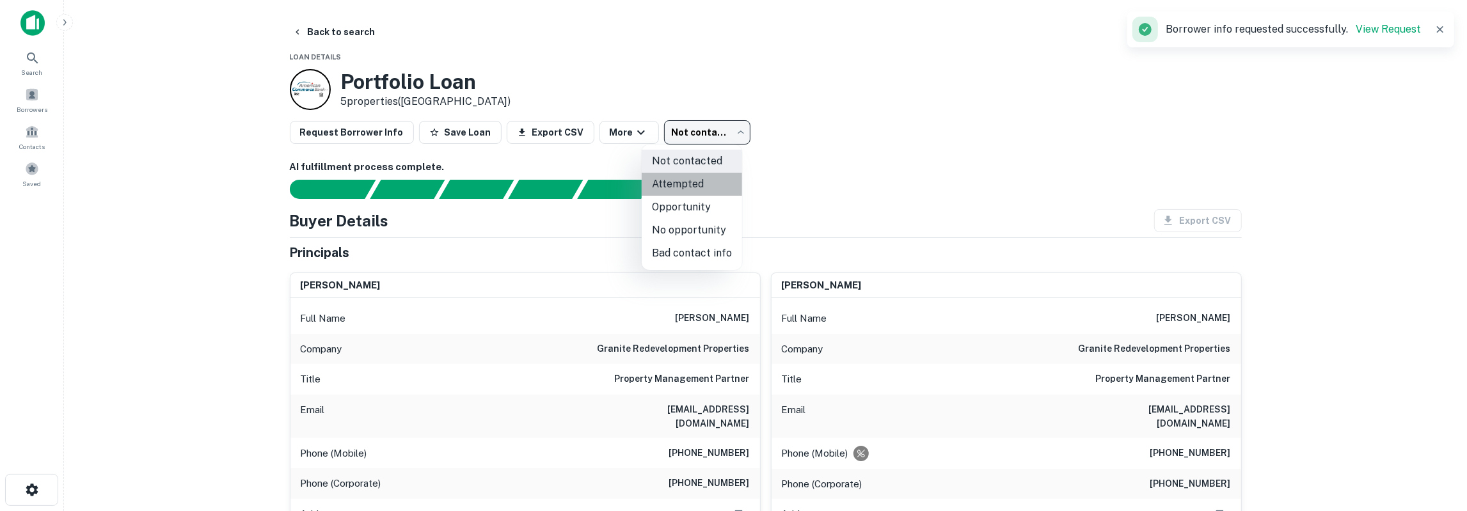
click at [696, 175] on li "Attempted" at bounding box center [692, 184] width 100 height 23
type input "*********"
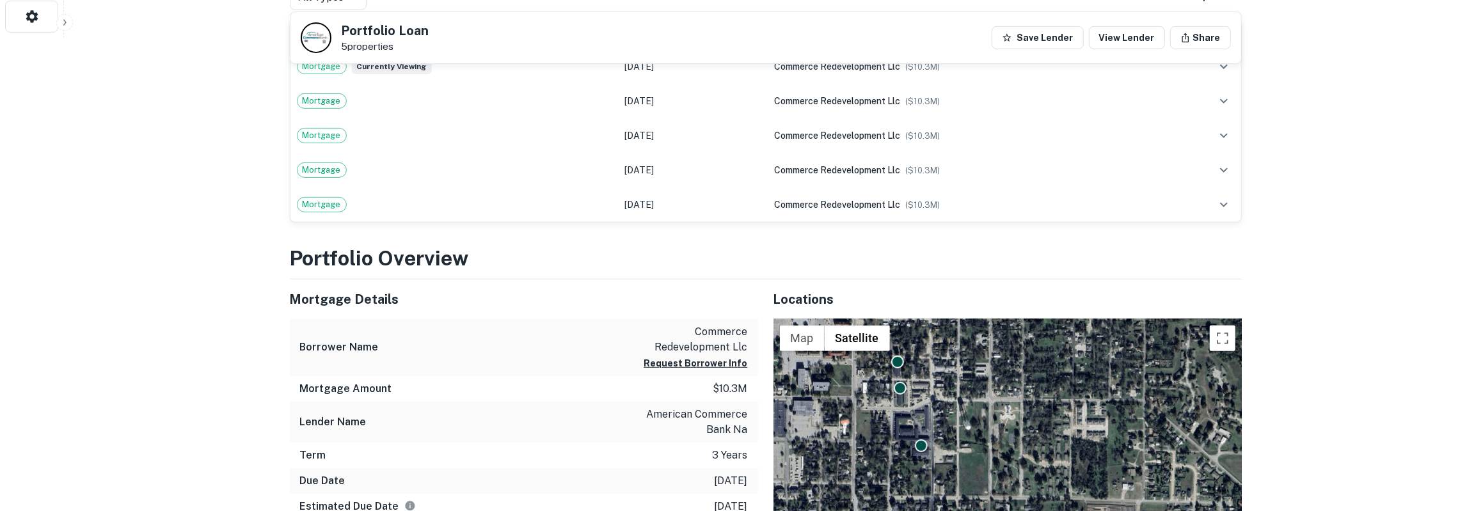
scroll to position [532, 0]
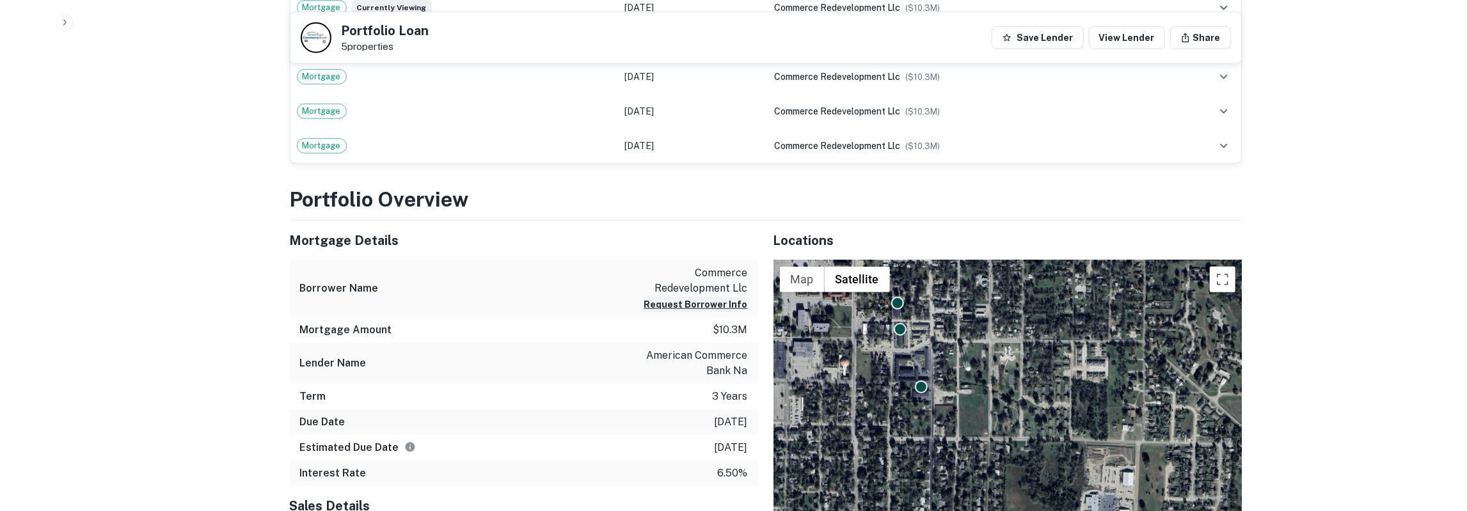
click at [665, 307] on button "Request Borrower Info" at bounding box center [696, 304] width 104 height 15
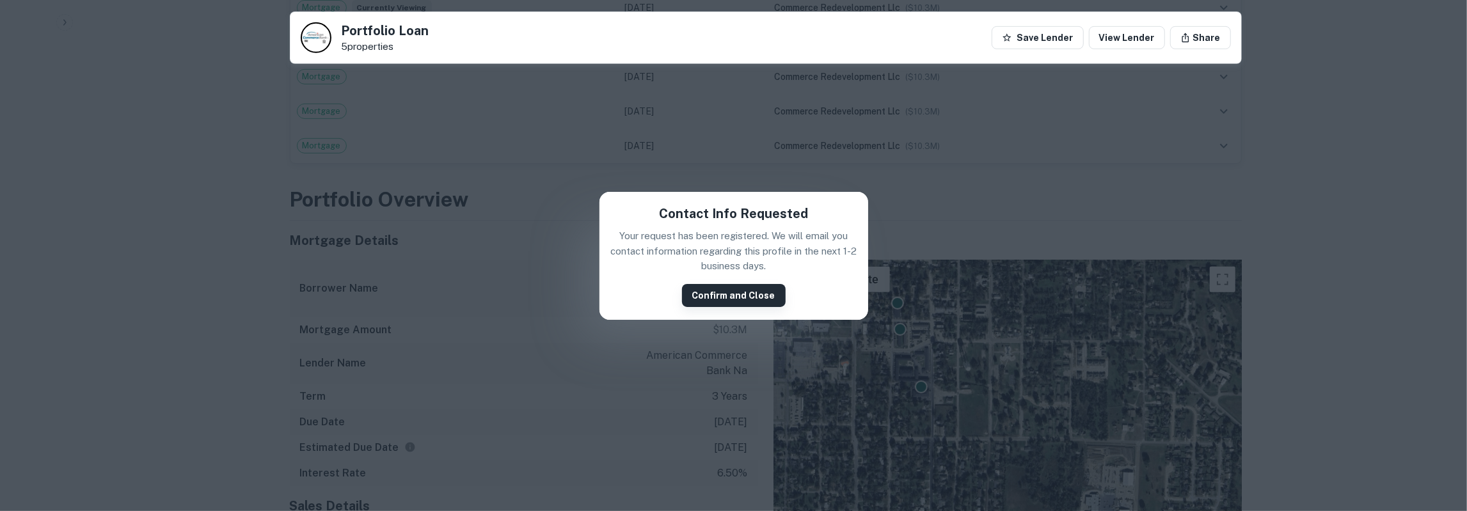
click at [711, 294] on button "Confirm and Close" at bounding box center [734, 295] width 104 height 23
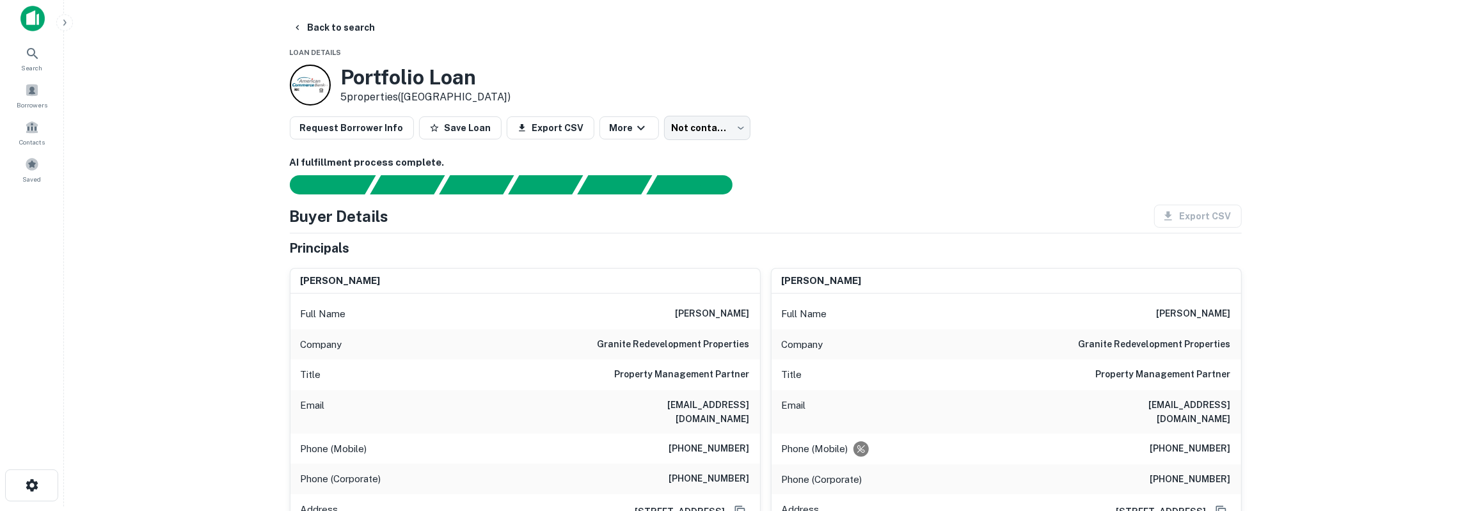
scroll to position [0, 0]
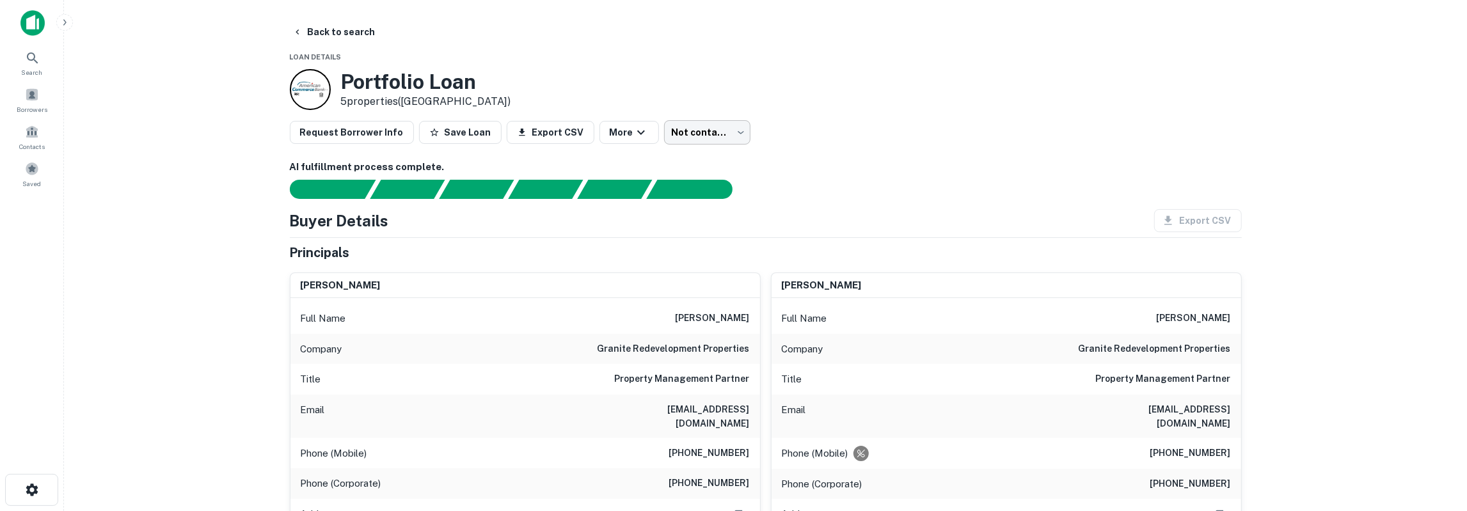
click at [675, 134] on body "Search Borrowers Contacts Saved Back to search Loan Details Portfolio Loan 5 pr…" at bounding box center [733, 255] width 1467 height 511
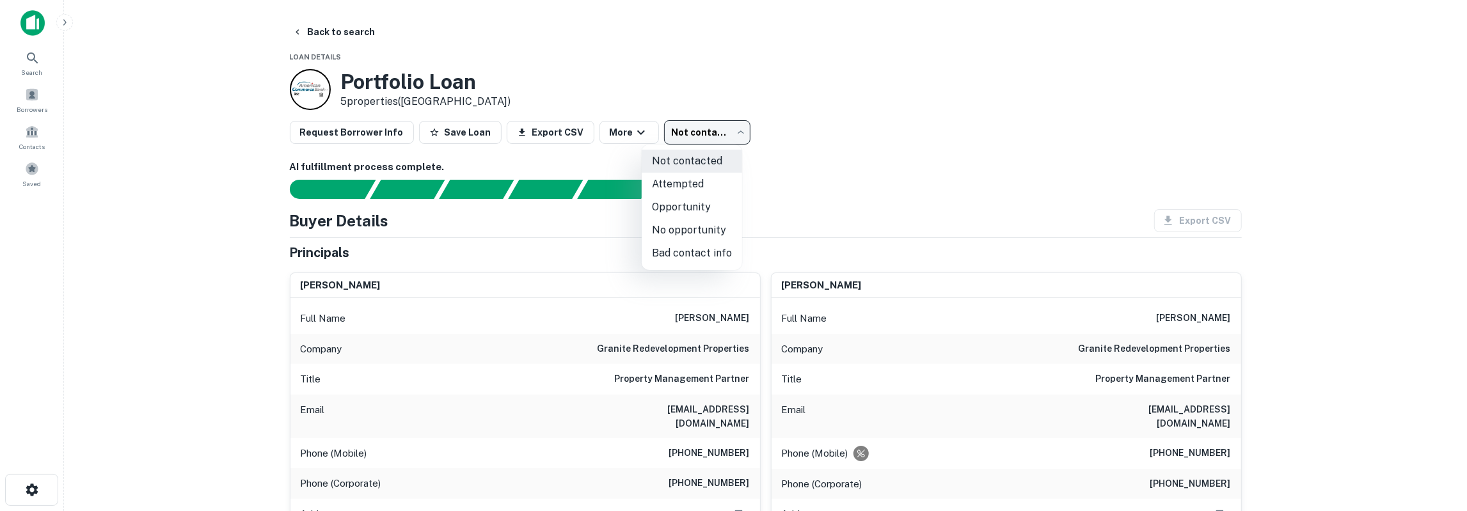
click at [686, 177] on li "Attempted" at bounding box center [692, 184] width 100 height 23
type input "*********"
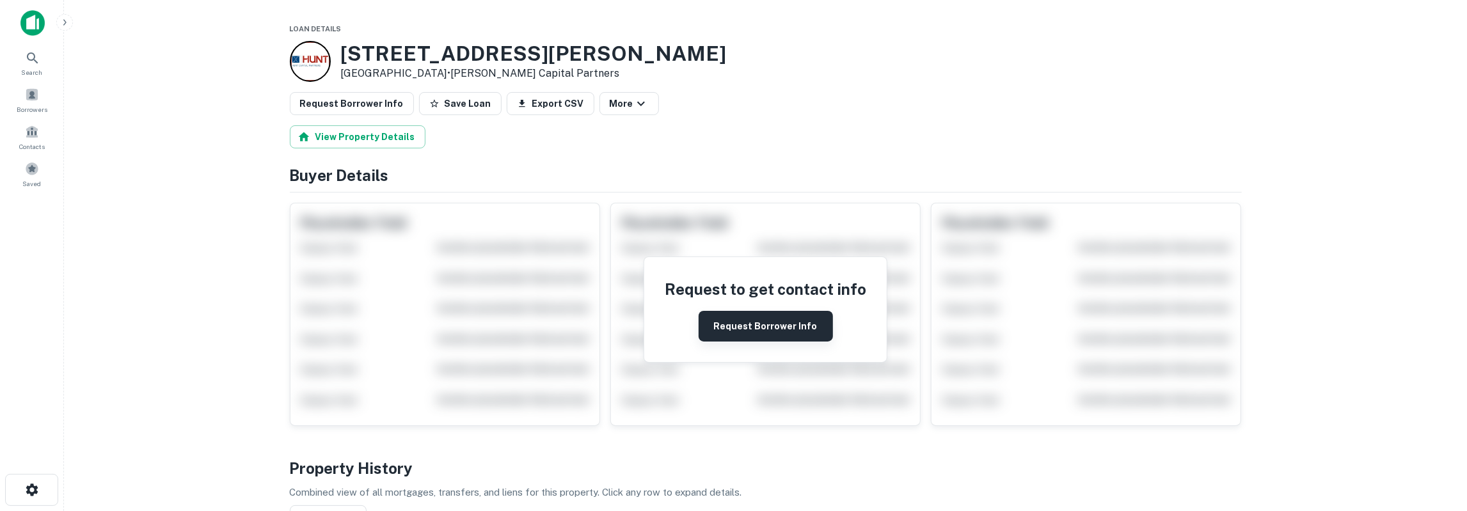
click at [756, 324] on button "Request Borrower Info" at bounding box center [766, 326] width 134 height 31
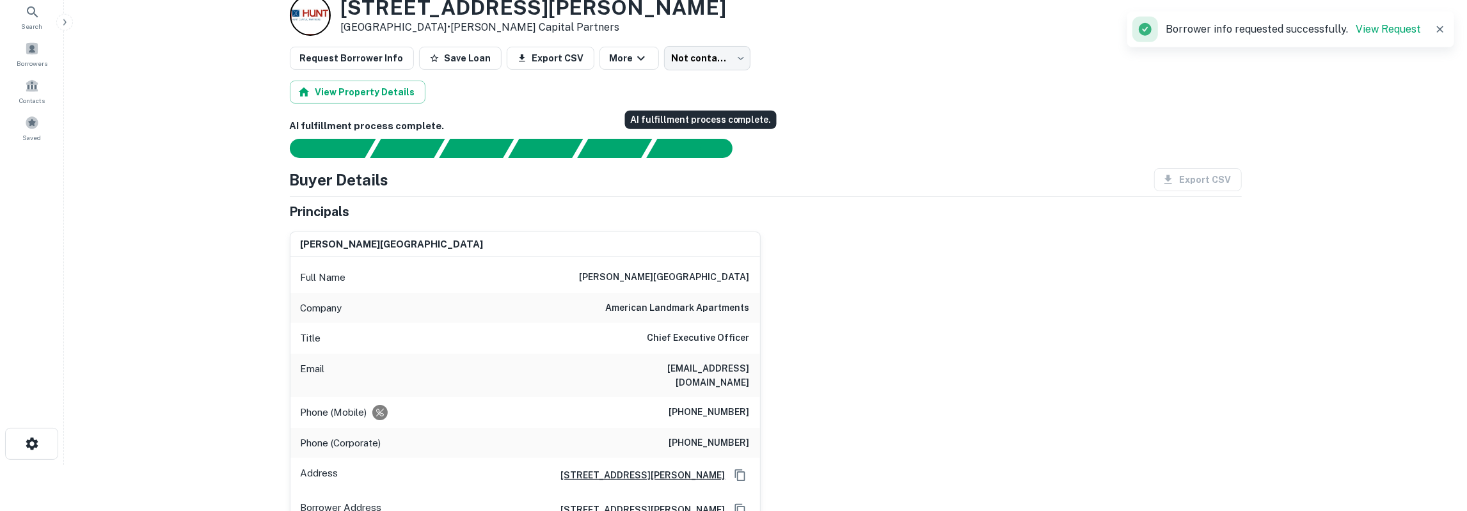
scroll to position [67, 0]
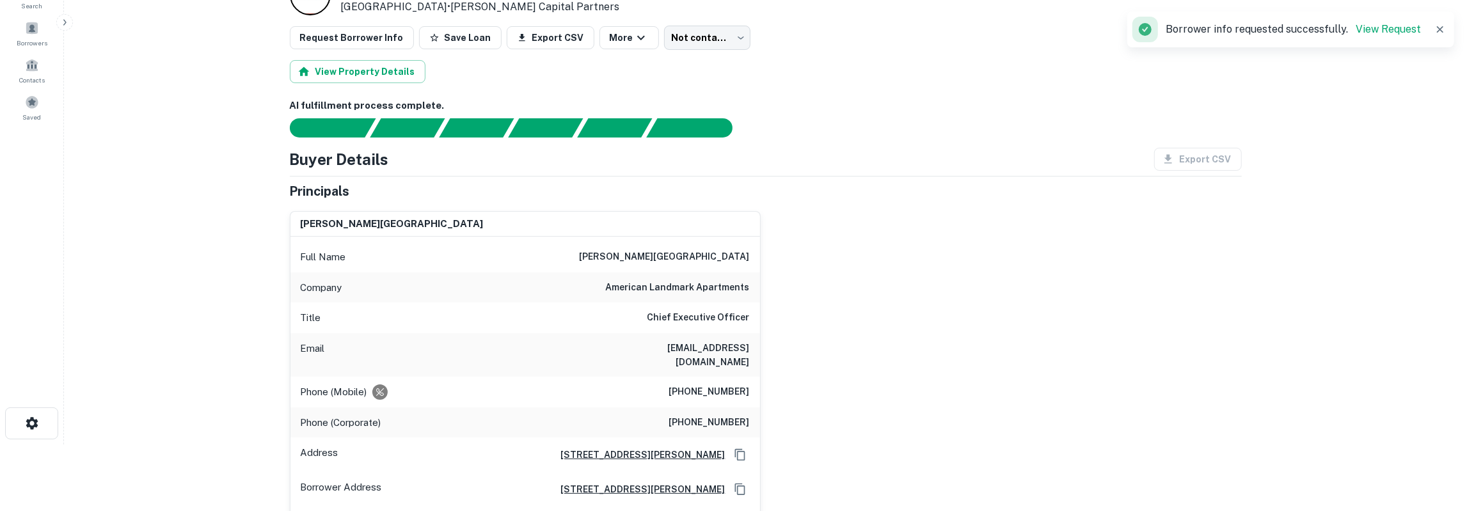
click at [731, 250] on h6 "joseph g. lubeck" at bounding box center [665, 257] width 170 height 15
copy h6 "lubeck"
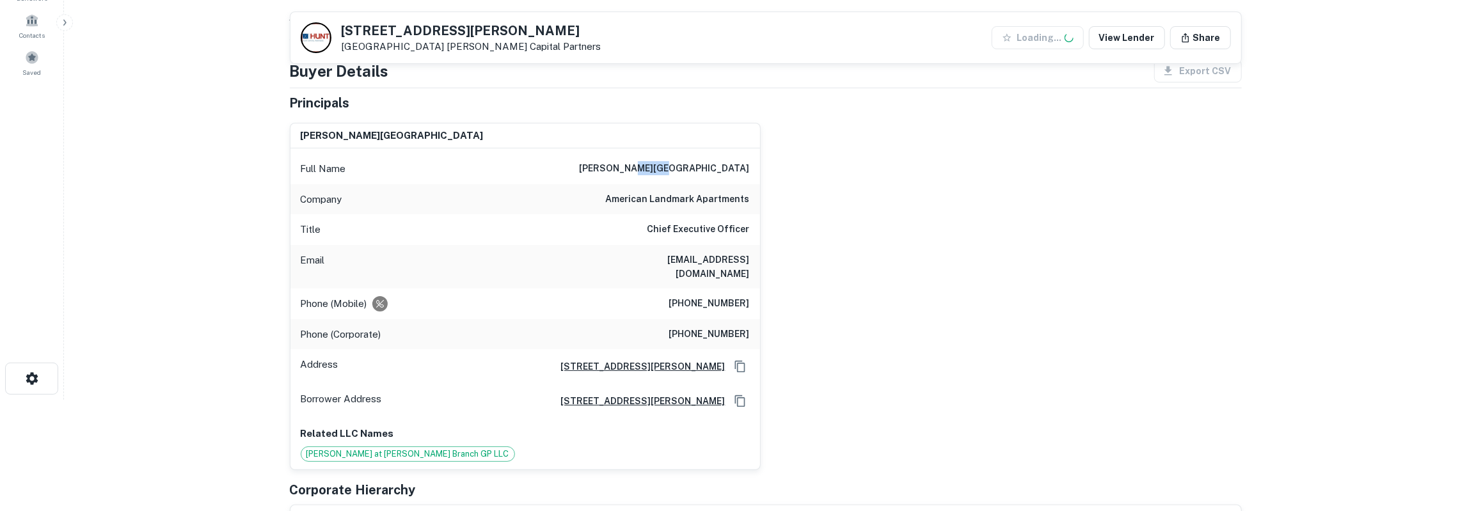
scroll to position [133, 0]
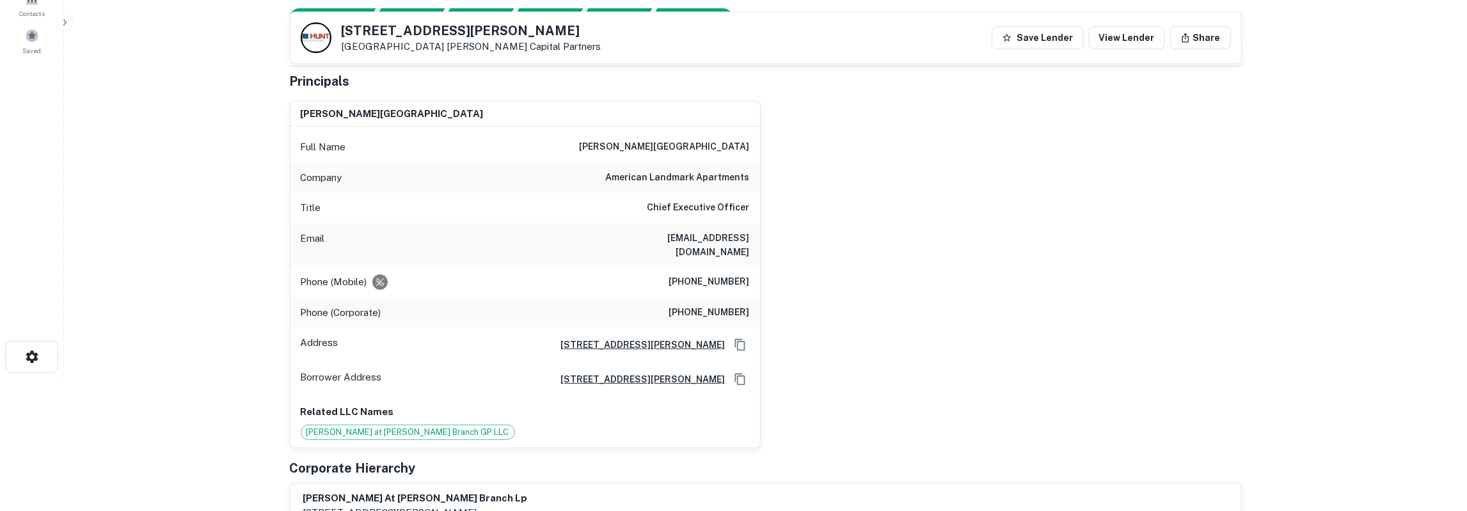
click at [708, 177] on h6 "american landmark apartments" at bounding box center [678, 177] width 144 height 15
click at [695, 275] on h6 "(727) 515-8793" at bounding box center [709, 282] width 81 height 15
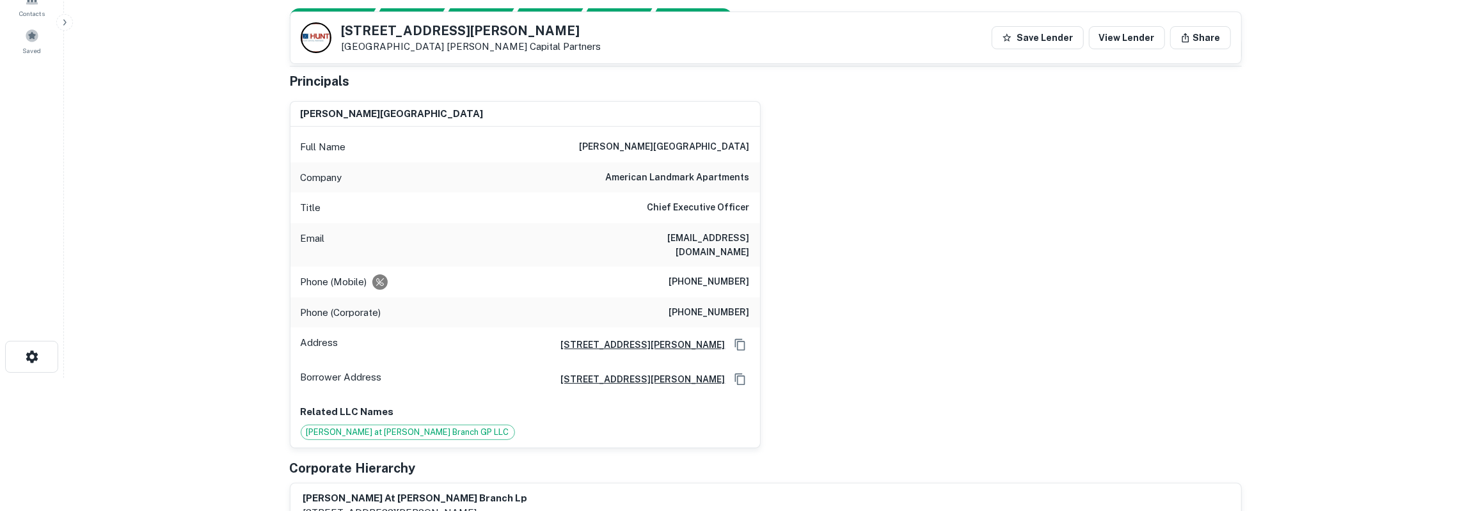
click at [695, 275] on h6 "(727) 515-8793" at bounding box center [709, 282] width 81 height 15
click at [719, 305] on h6 "(813) 252-4290" at bounding box center [709, 312] width 81 height 15
click at [790, 222] on div "joseph g. lubeck Full Name joseph g. lubeck Company american landmark apartment…" at bounding box center [761, 270] width 962 height 358
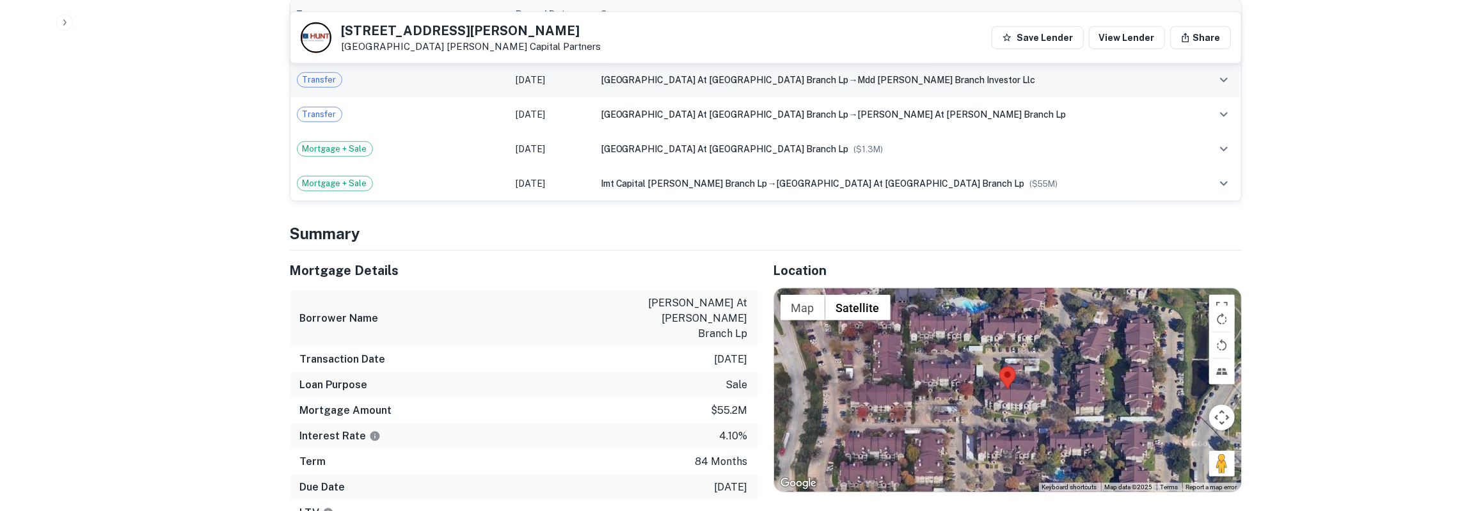
scroll to position [865, 0]
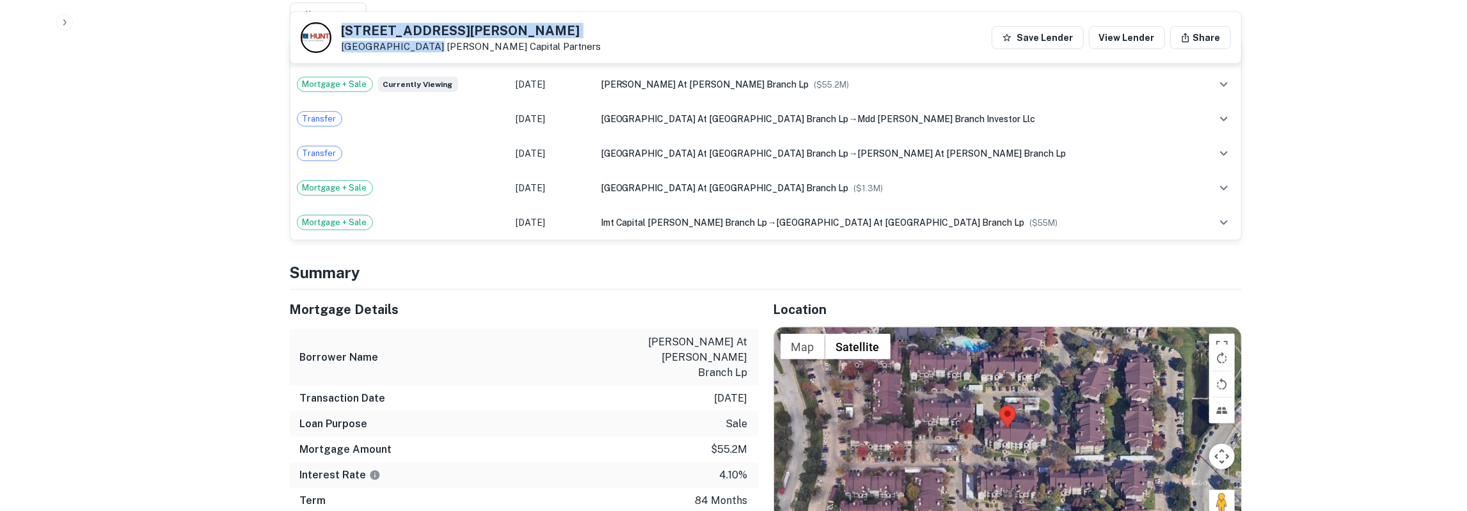
drag, startPoint x: 341, startPoint y: 32, endPoint x: 420, endPoint y: 40, distance: 79.7
click at [420, 40] on div "14200 Thomas Sinclair Blvd Austin, TX 78728 Hunt Capital Partners" at bounding box center [472, 38] width 260 height 28
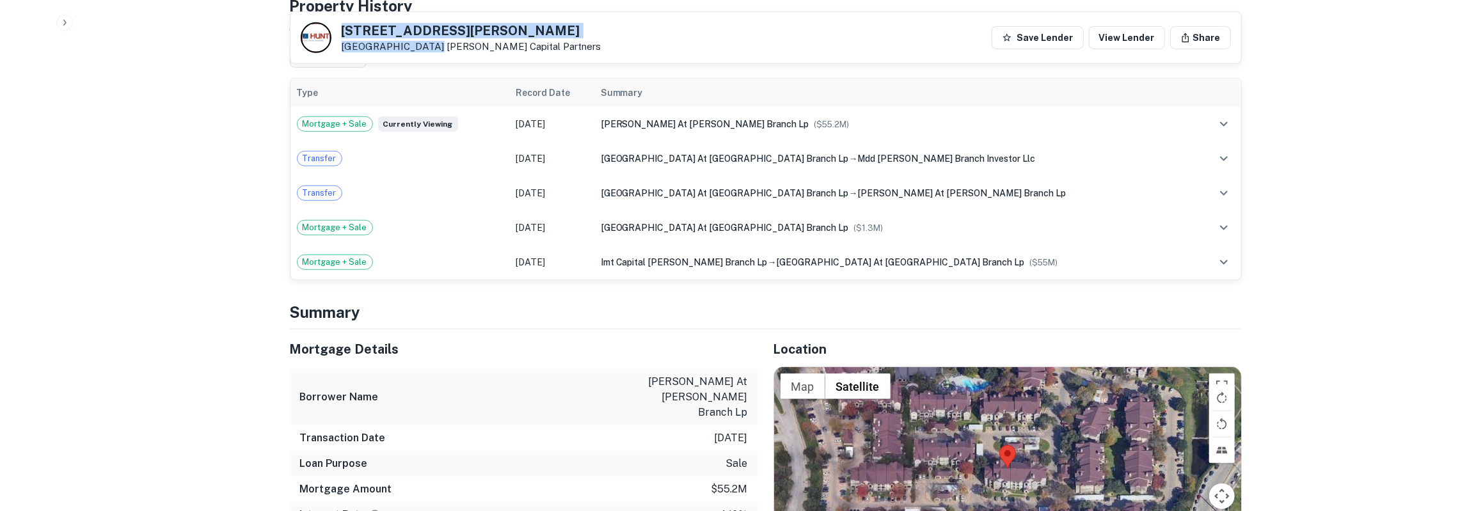
scroll to position [732, 0]
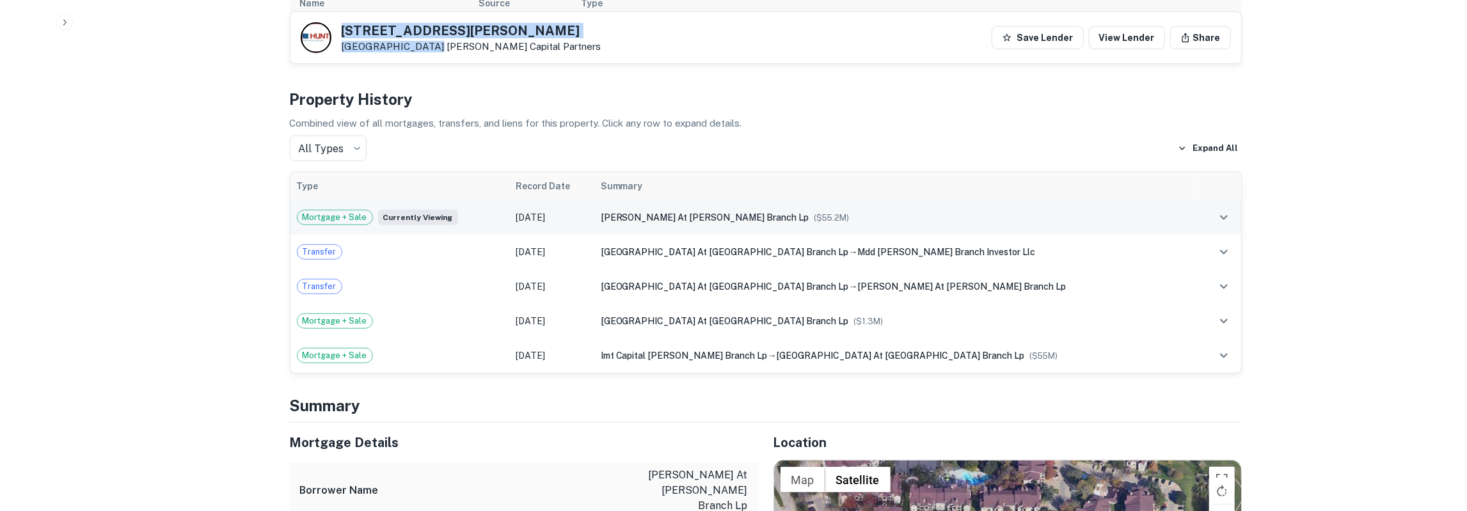
drag, startPoint x: 683, startPoint y: 204, endPoint x: 779, endPoint y: 204, distance: 96.0
click at [779, 204] on tr "Mortgage + Sale Currently viewing Jun 02, 2019 beck at wells branch lp ($ 55.2M…" at bounding box center [766, 217] width 951 height 35
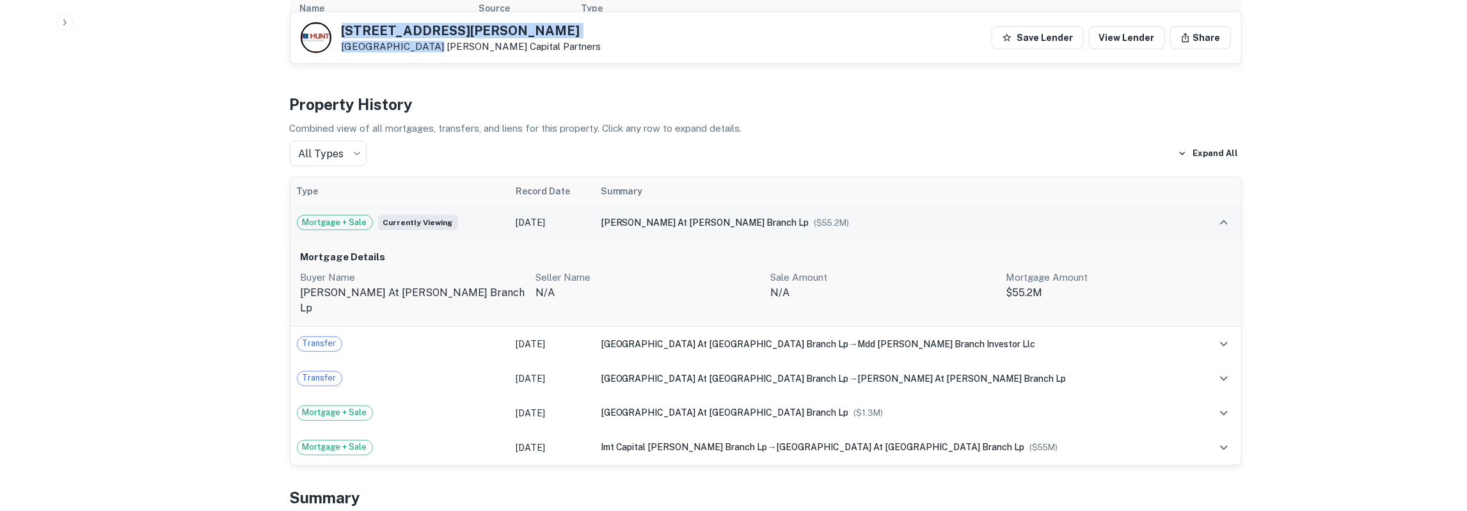
scroll to position [599, 0]
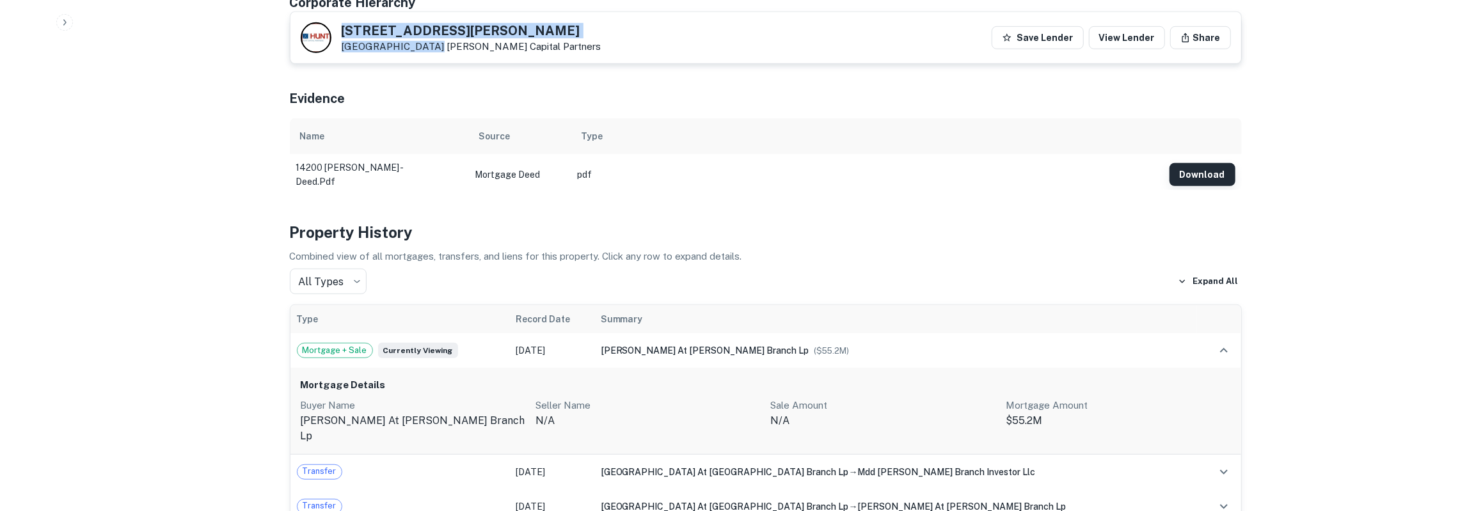
click at [1182, 163] on button "Download" at bounding box center [1203, 174] width 66 height 23
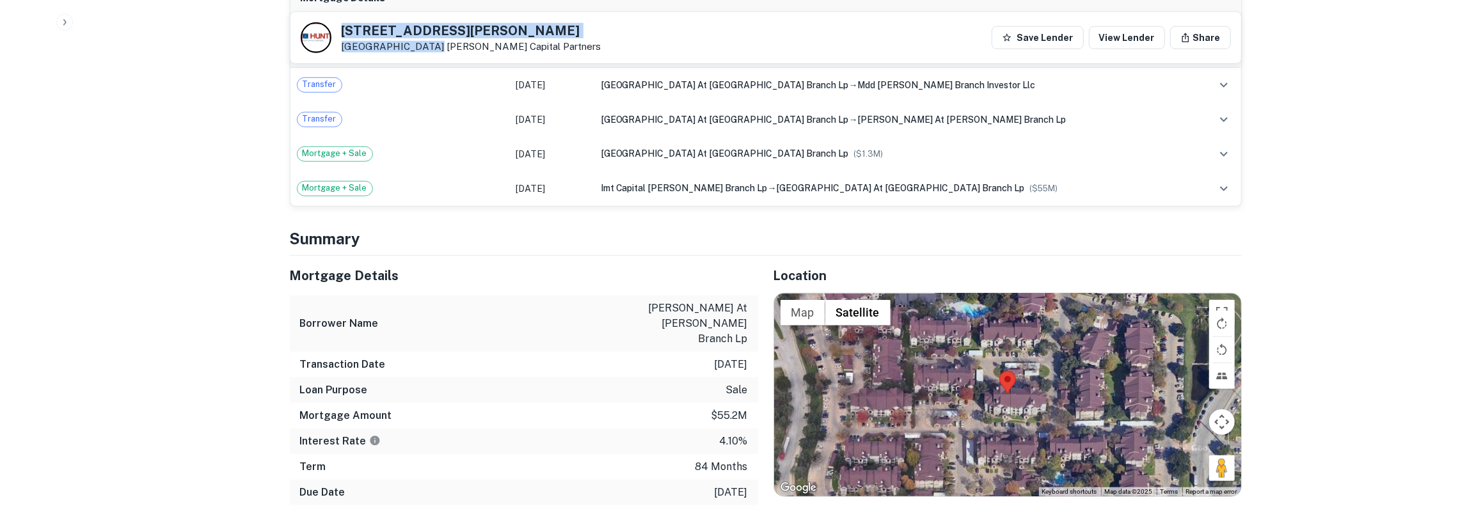
scroll to position [998, 0]
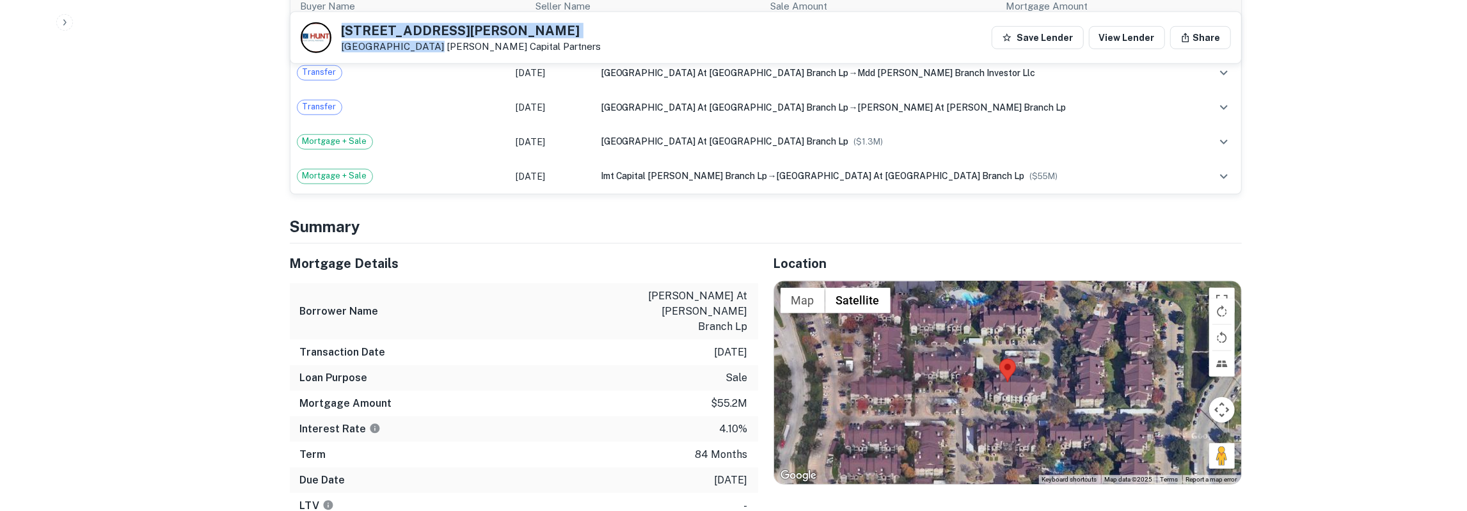
drag, startPoint x: 291, startPoint y: 231, endPoint x: 749, endPoint y: 435, distance: 501.6
click at [749, 435] on div "Mortgage Details Borrower Name beck at wells branch lp Transaction Date 6/2/201…" at bounding box center [524, 381] width 468 height 275
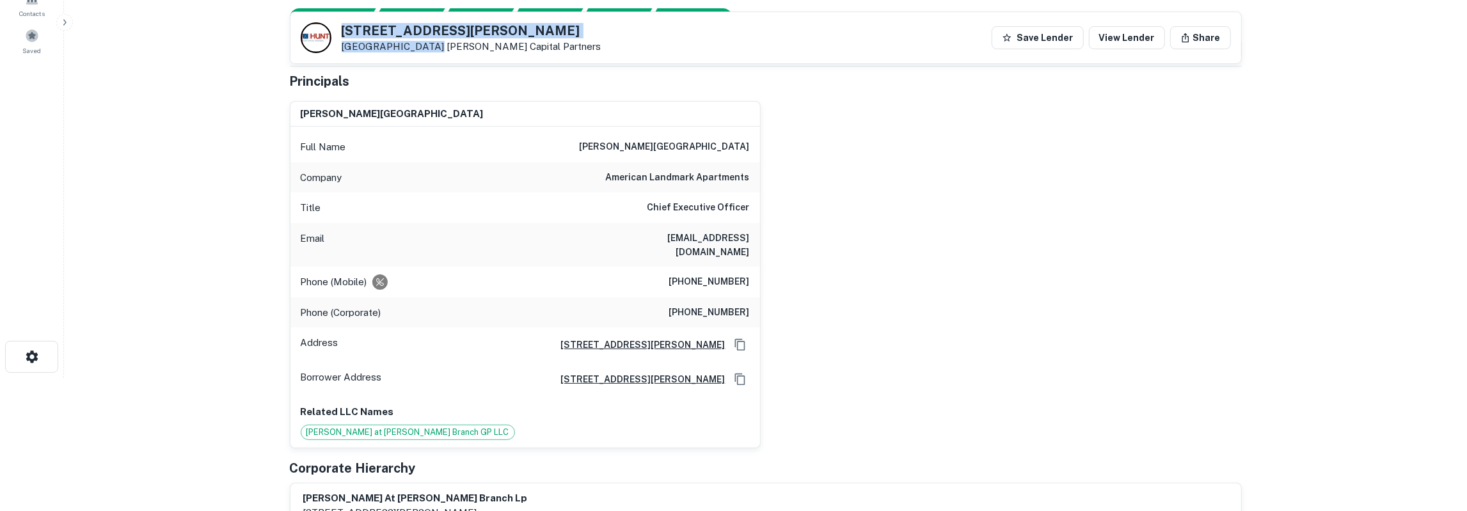
scroll to position [0, 0]
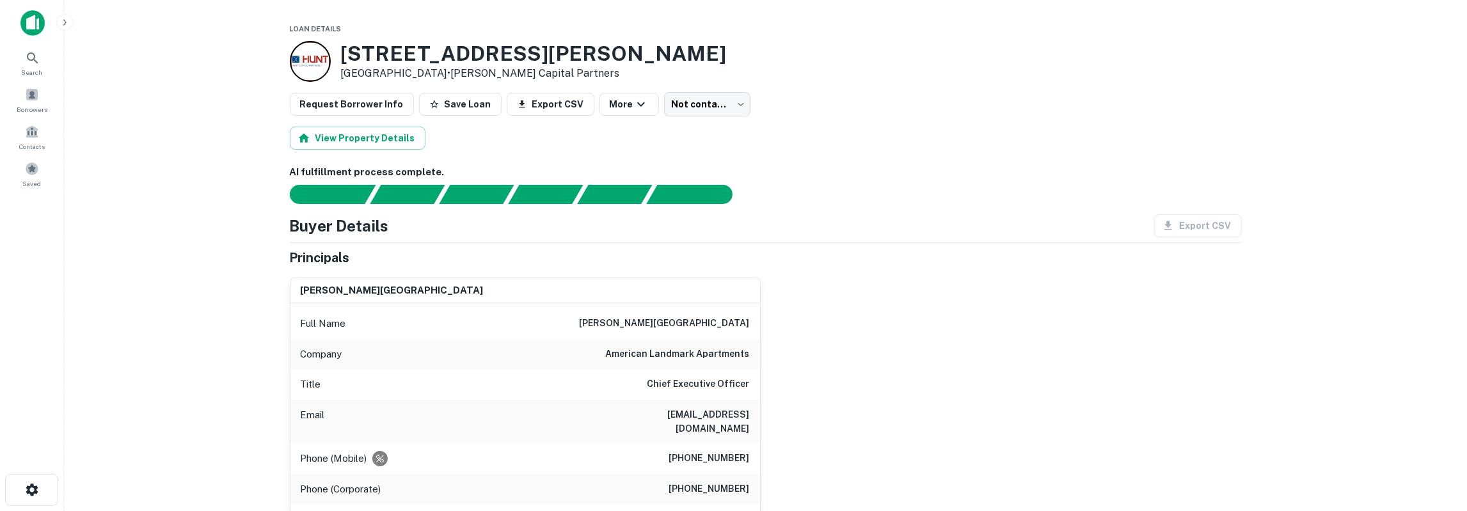
click at [712, 415] on h6 "jlubeck@alapts.com" at bounding box center [673, 422] width 154 height 28
drag, startPoint x: 705, startPoint y: 417, endPoint x: 755, endPoint y: 418, distance: 49.9
click at [755, 418] on div "Email jlubeck@alapts.com" at bounding box center [526, 422] width 470 height 44
click at [678, 110] on body "Search Borrowers Contacts Saved Loan Details 14200 Thomas Sinclair Blvd Austin,…" at bounding box center [733, 255] width 1467 height 511
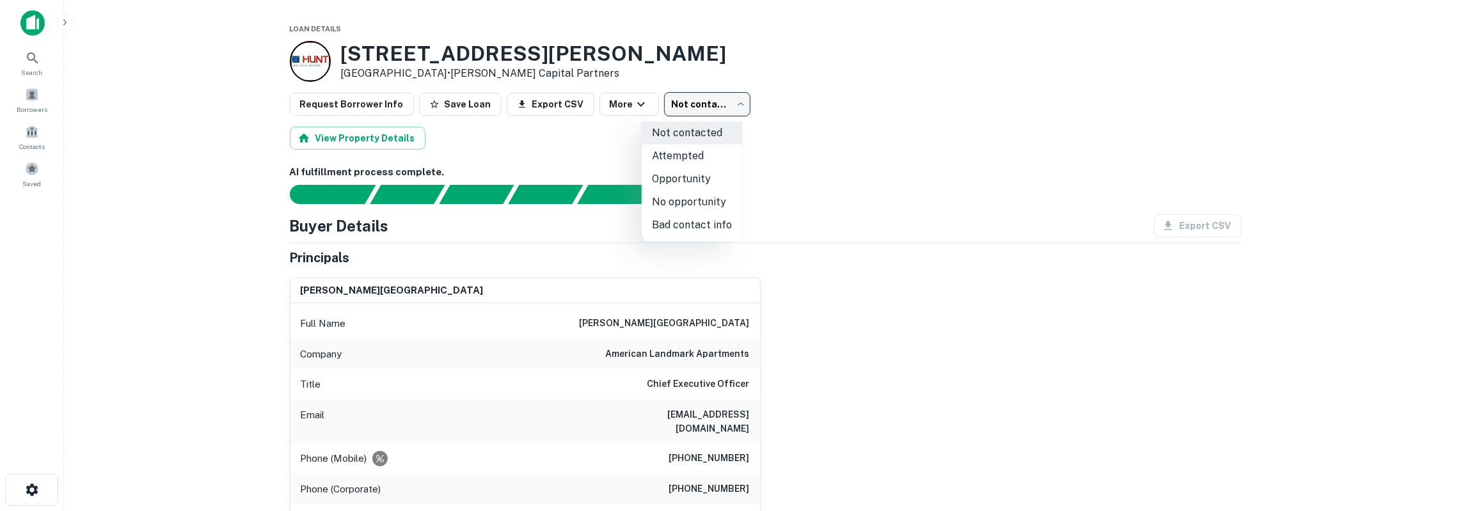
click at [686, 152] on li "Attempted" at bounding box center [692, 156] width 100 height 23
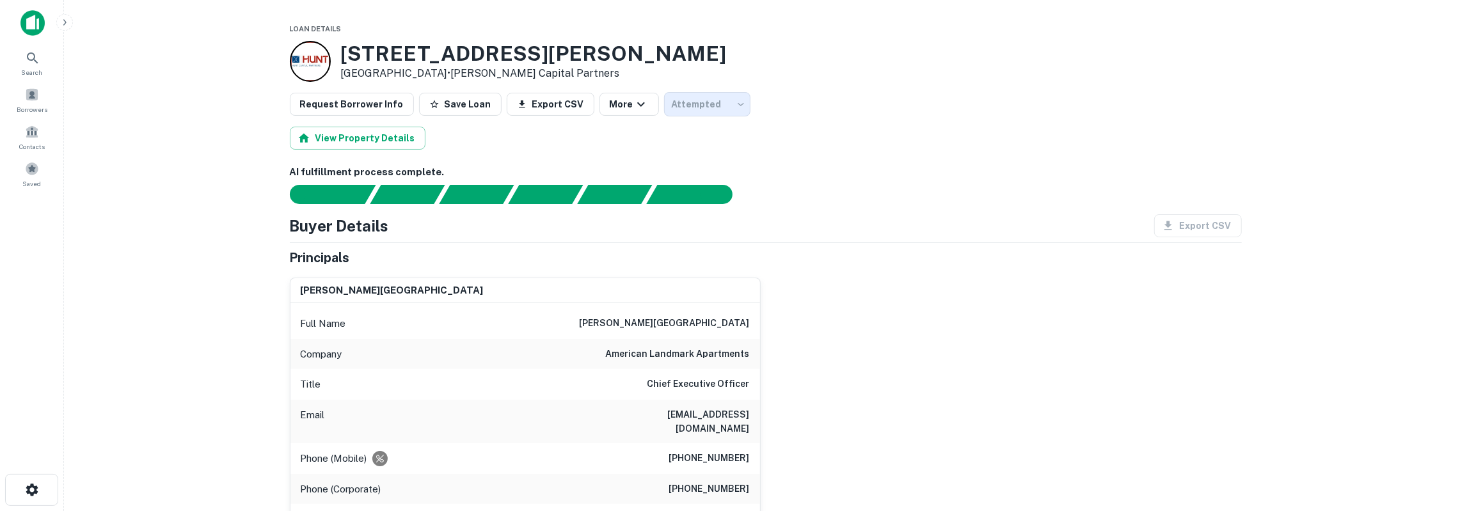
type input "*********"
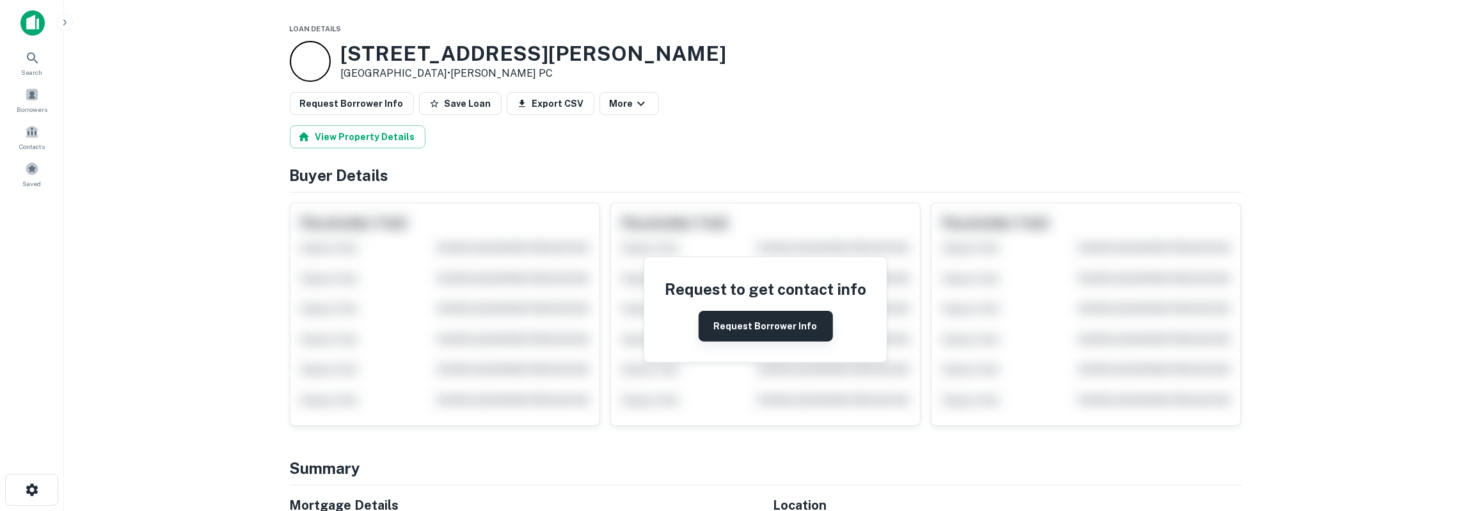
click at [788, 326] on button "Request Borrower Info" at bounding box center [766, 326] width 134 height 31
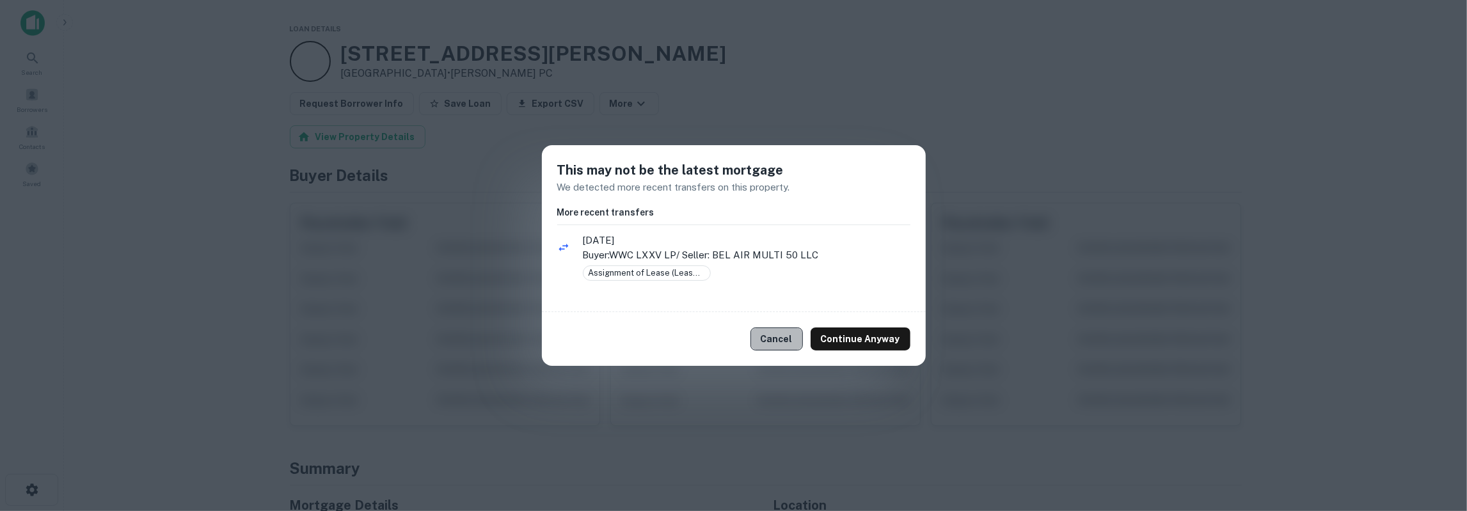
click at [781, 328] on button "Cancel" at bounding box center [777, 339] width 52 height 23
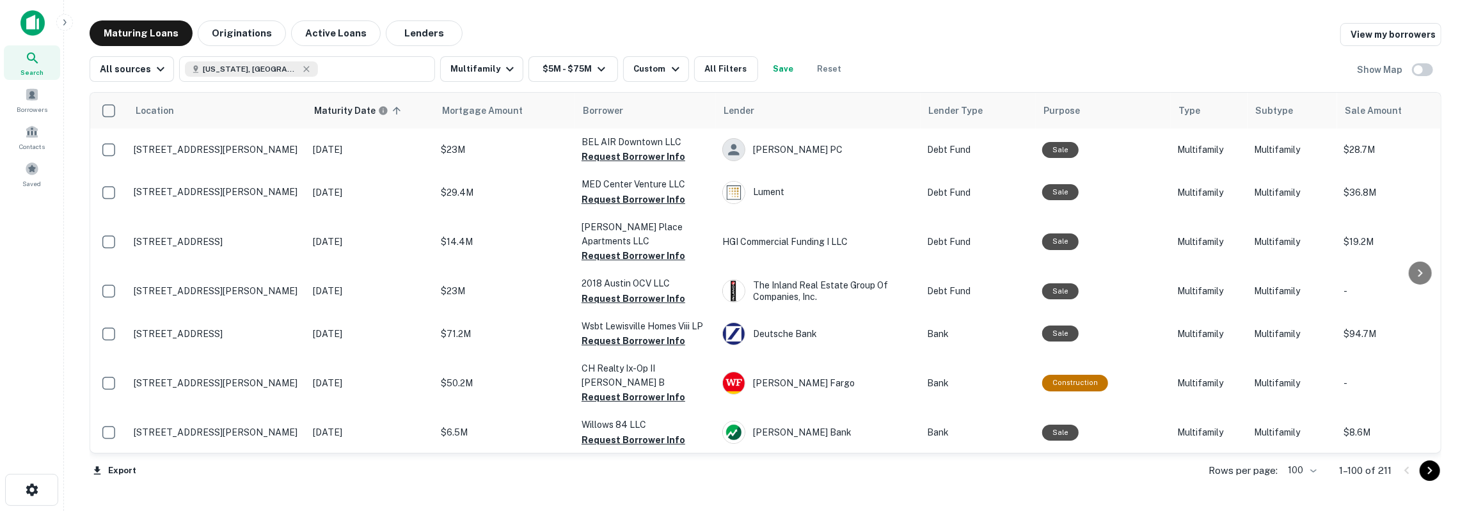
click at [948, 47] on div "All sources Texas, USA Multifamily $5M - $75M Custom All Filters Save Reset Sho…" at bounding box center [766, 64] width 1352 height 36
